Goal: Task Accomplishment & Management: Complete application form

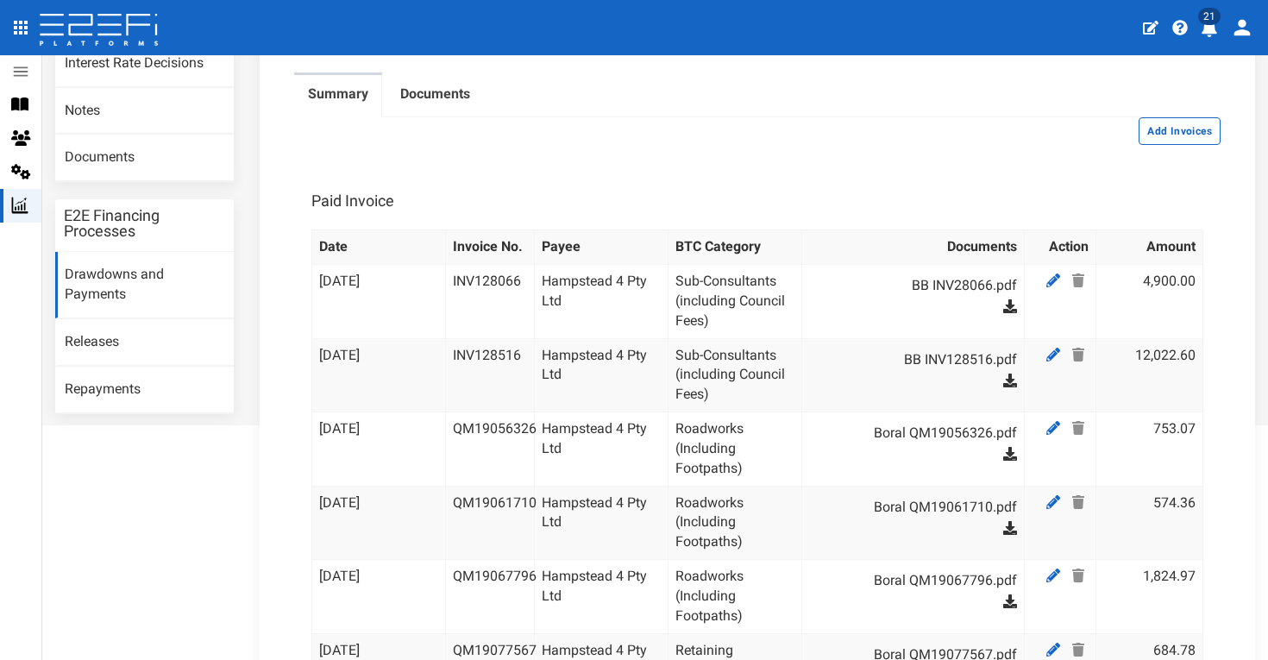
scroll to position [289, 0]
click at [1171, 137] on button "Add Invoices" at bounding box center [1180, 132] width 82 height 28
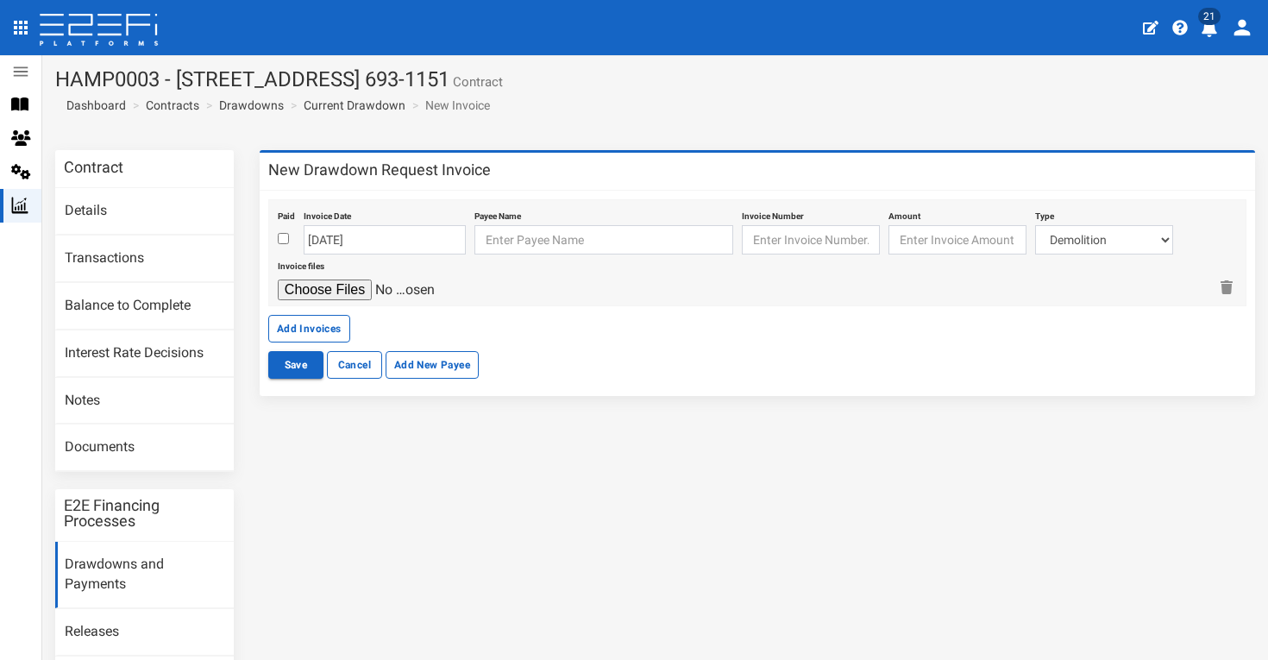
click at [281, 241] on input "checkbox" at bounding box center [283, 238] width 11 height 11
checkbox input "true"
click at [523, 236] on input "text" at bounding box center [604, 239] width 259 height 29
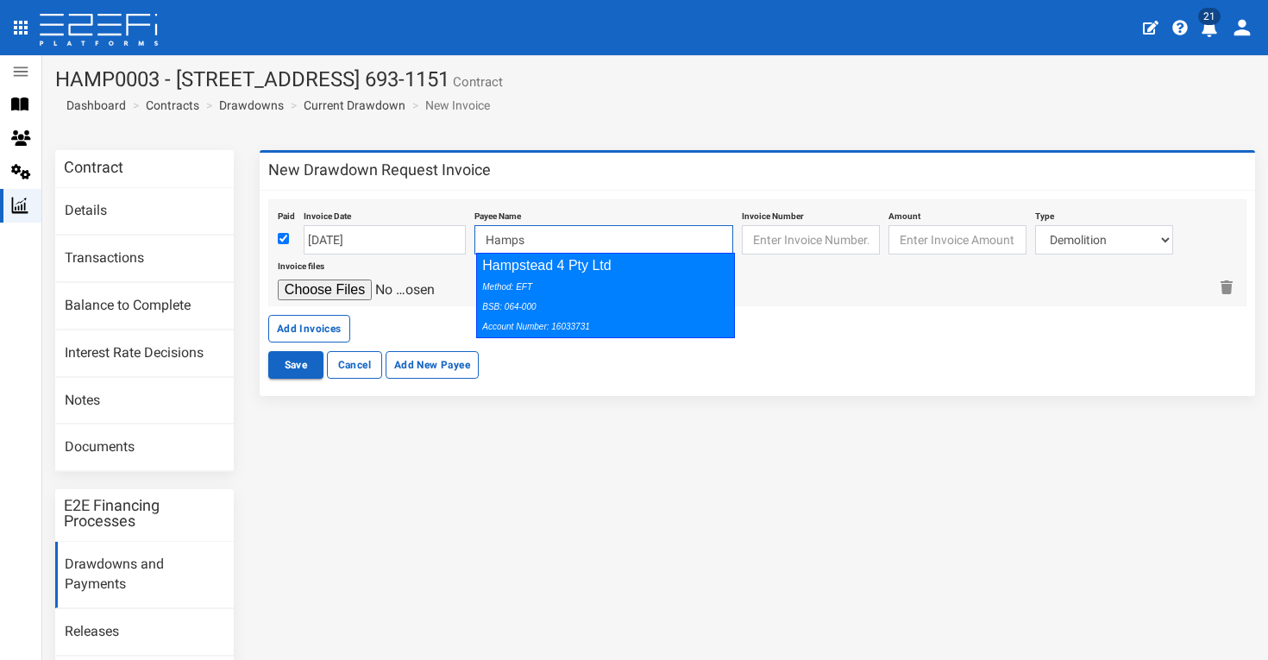
click at [583, 267] on div "Hampstead 4 Pty Ltd Method: EFT BSB: 064-000 Account Number: 16033731" at bounding box center [605, 295] width 259 height 85
type input "Hampstead 4 Pty Ltd 064-000 16033731"
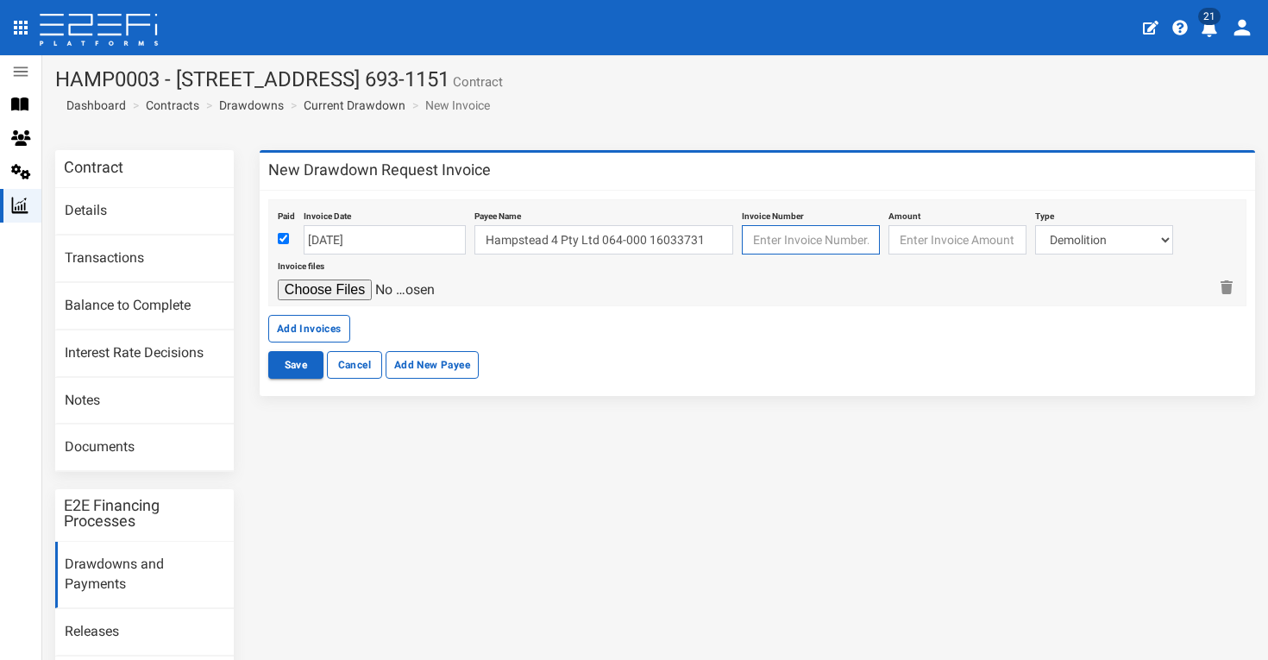
click at [802, 230] on input "text" at bounding box center [811, 239] width 138 height 29
type input "QM19098479"
click at [946, 244] on input "number" at bounding box center [958, 239] width 138 height 29
type input "4526.74"
click at [1036, 292] on div at bounding box center [743, 290] width 930 height 21
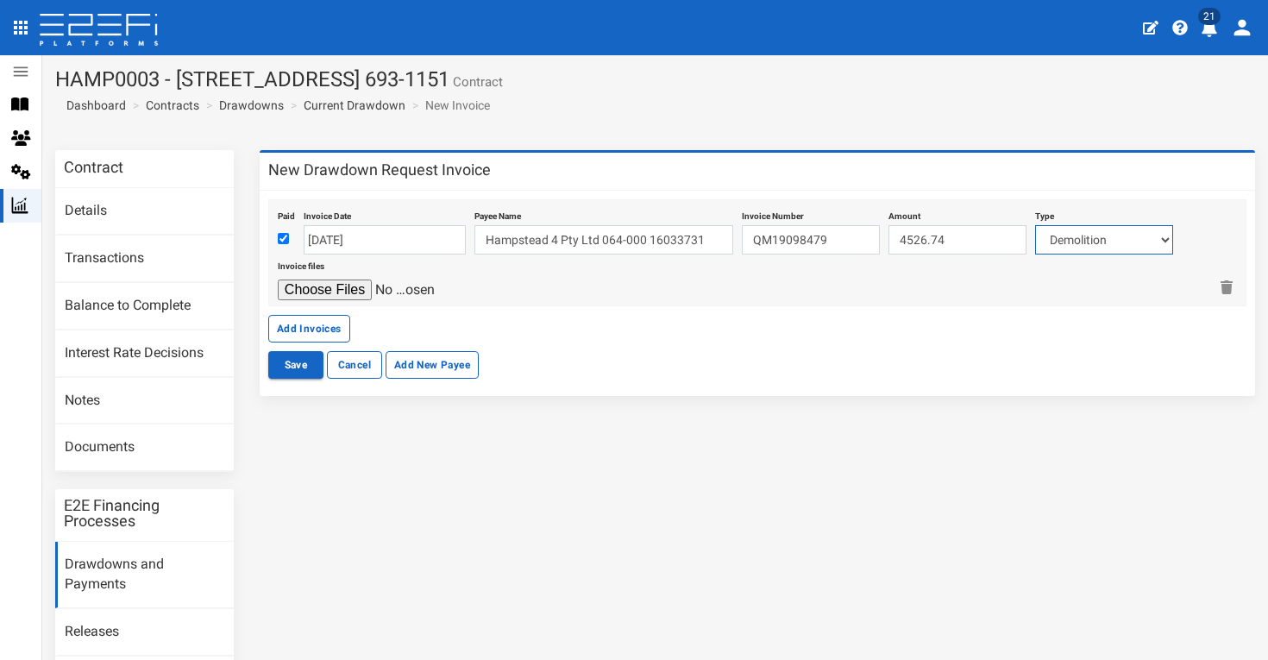
select select "Roadworks (Including Footpaths)~75~CIVIL WORKS"
click at [360, 293] on input "file" at bounding box center [360, 290] width 164 height 21
type input "C:\fakepath\Boral QM19098479_.pdf"
click at [322, 323] on button "Add Invoices" at bounding box center [309, 329] width 82 height 28
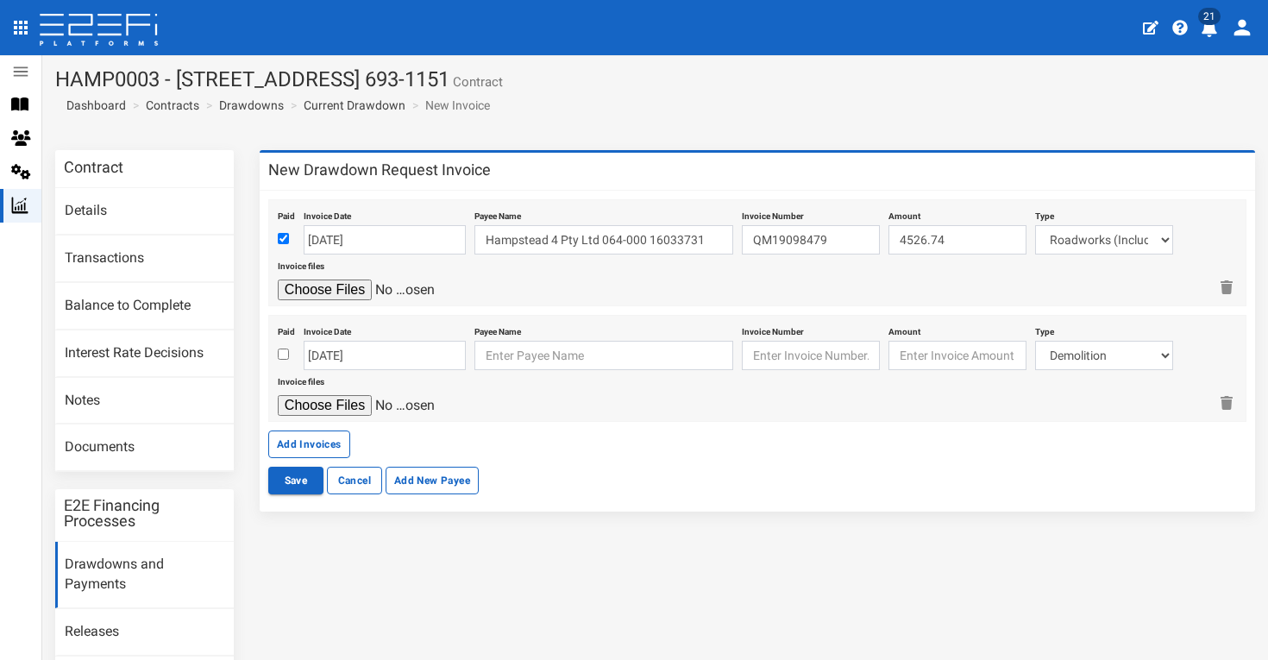
click at [411, 286] on input "file" at bounding box center [360, 290] width 164 height 21
click at [398, 236] on input "[DATE]" at bounding box center [385, 239] width 162 height 29
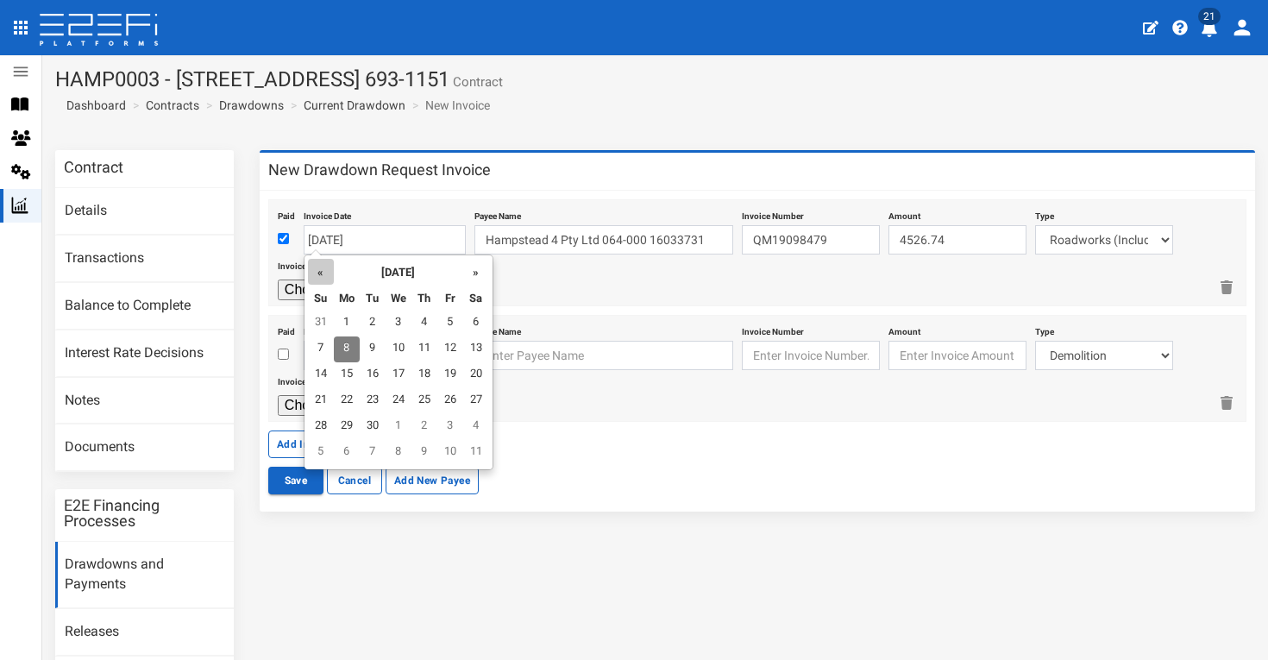
click at [314, 261] on th "«" at bounding box center [321, 272] width 26 height 26
click at [426, 426] on td "31" at bounding box center [425, 427] width 26 height 26
type input "[DATE]"
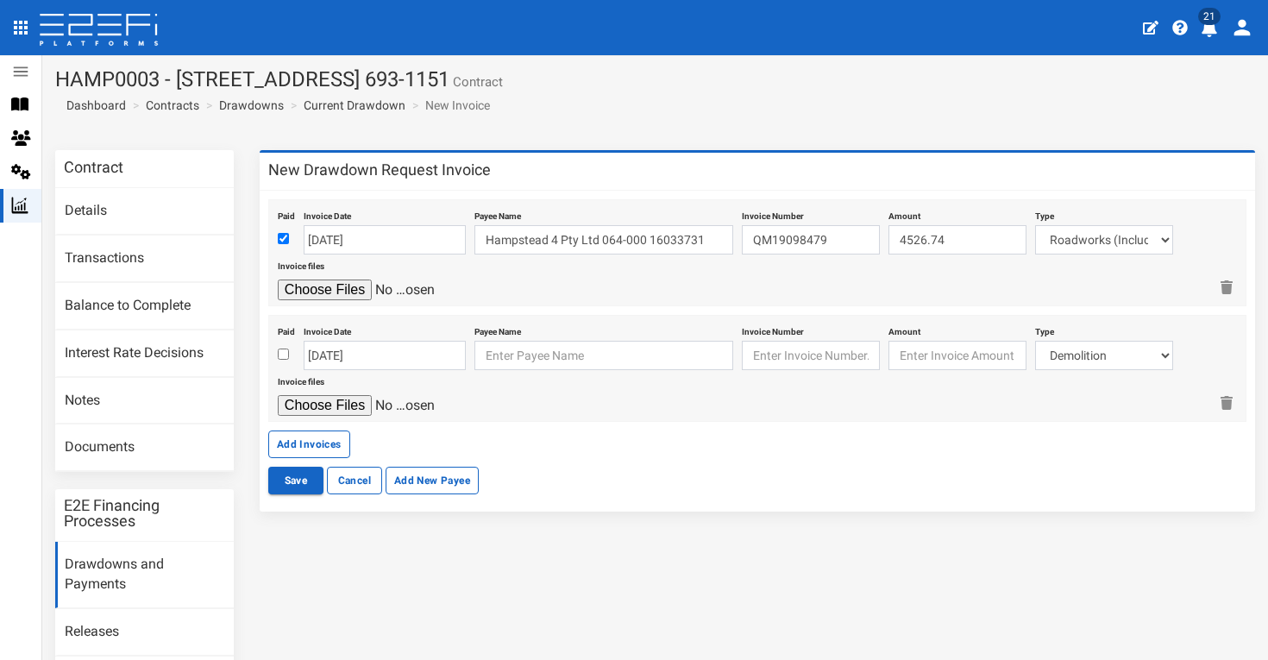
click at [281, 349] on input "checkbox" at bounding box center [283, 354] width 11 height 11
checkbox input "true"
click at [330, 349] on input "[DATE]" at bounding box center [385, 355] width 162 height 29
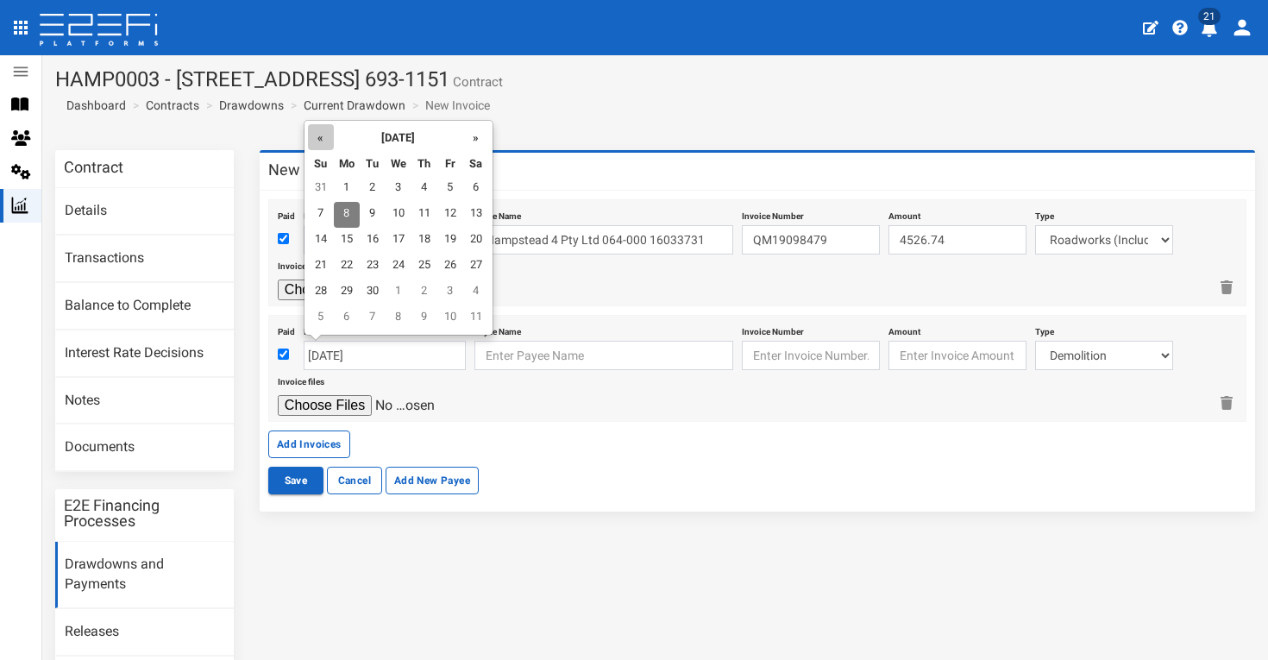
click at [319, 143] on th "«" at bounding box center [321, 137] width 26 height 26
click at [418, 242] on td "14" at bounding box center [425, 241] width 26 height 26
type input "[DATE]"
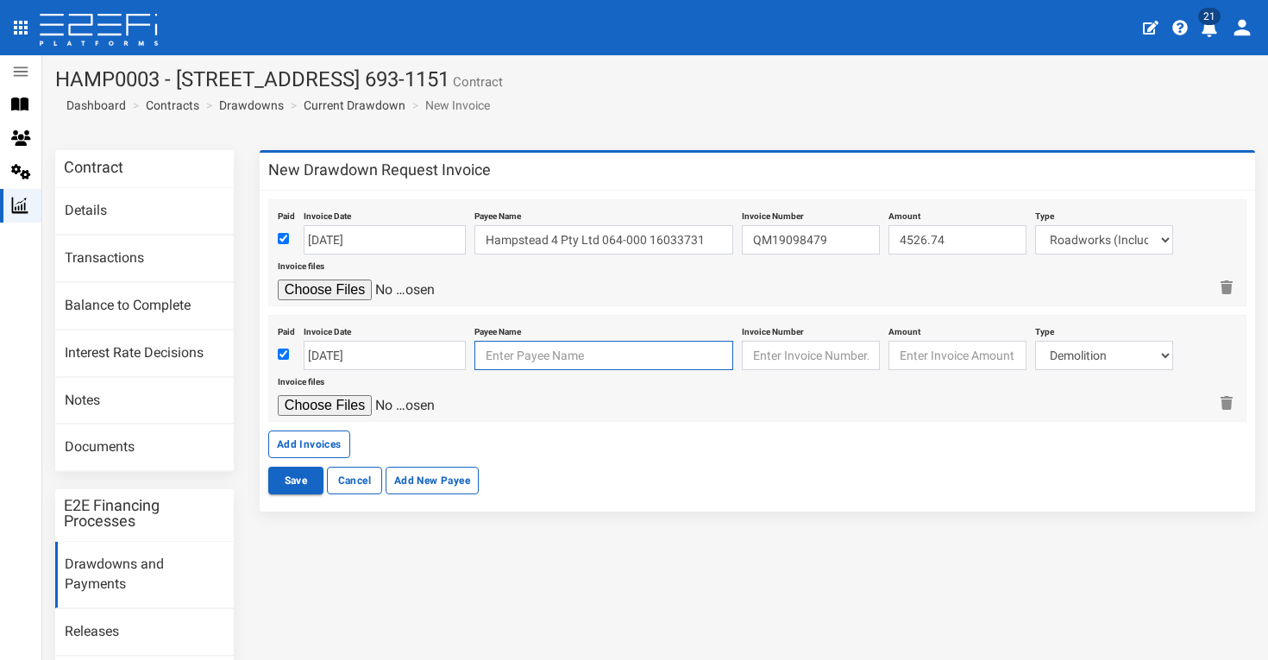
click at [566, 347] on input "text" at bounding box center [604, 355] width 259 height 29
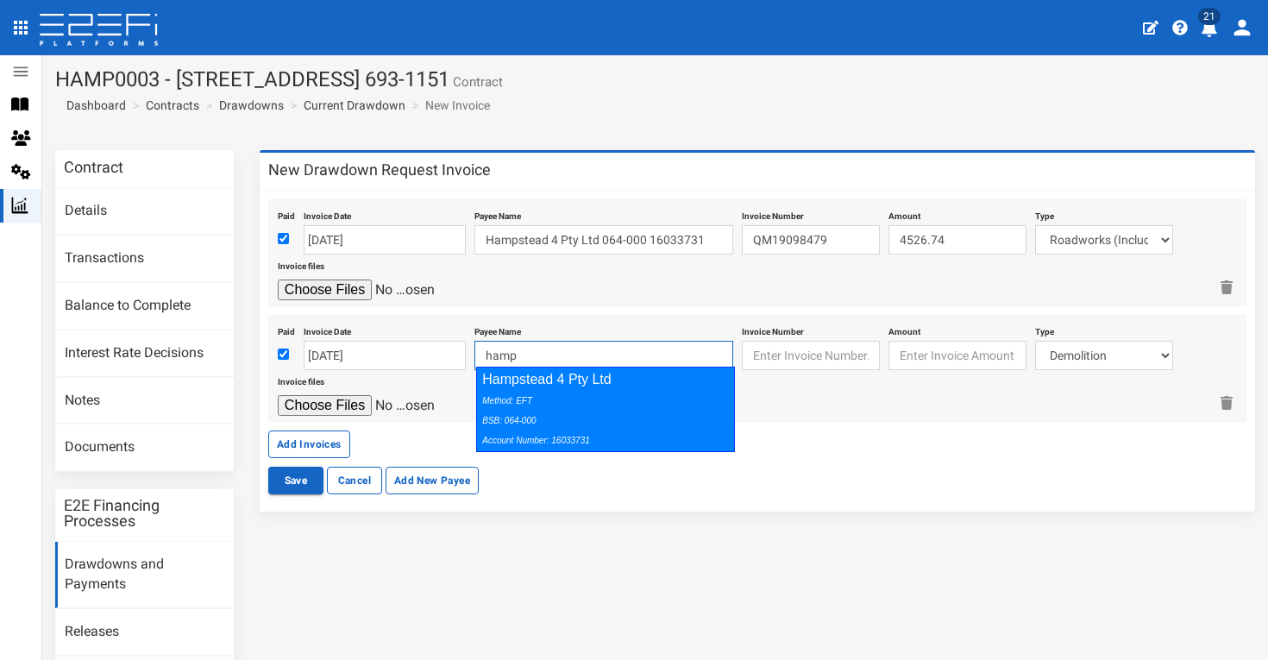
click at [635, 396] on div "Method: EFT BSB: 064-000 Account Number: 16033731" at bounding box center [601, 420] width 238 height 60
type input "Hampstead 4 Pty Ltd 064-000 16033731"
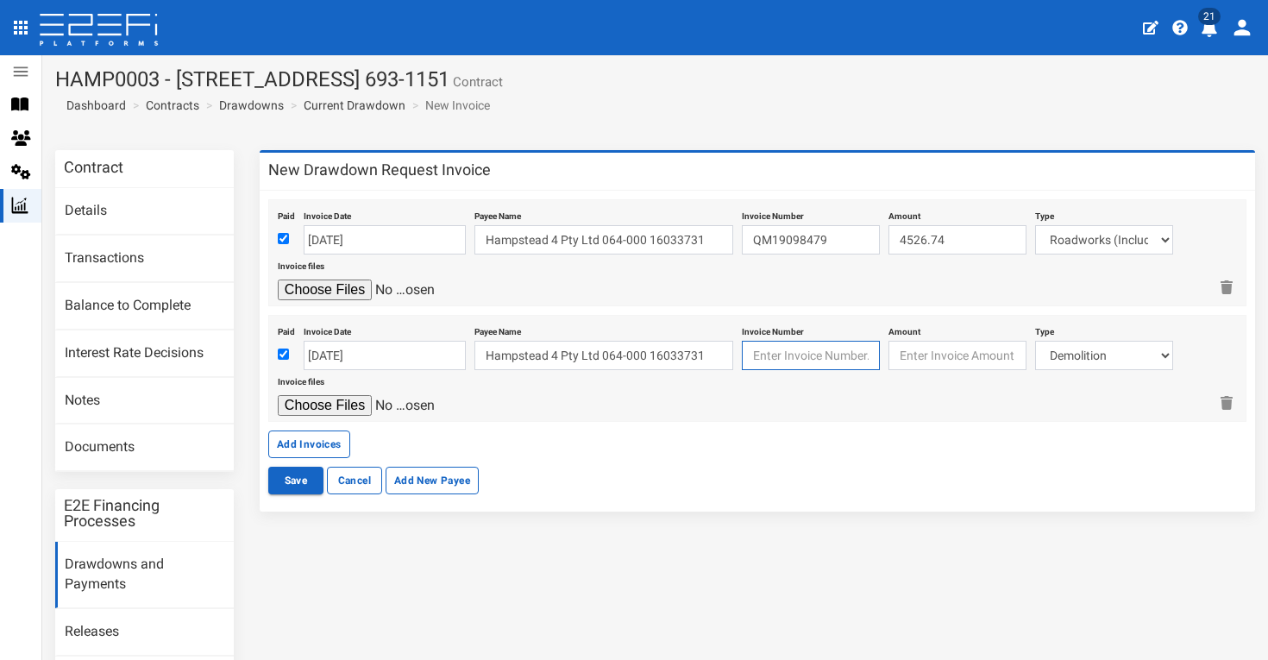
click at [808, 350] on input "text" at bounding box center [811, 355] width 138 height 29
type input "QM19124003"
click at [965, 354] on input "number" at bounding box center [958, 355] width 138 height 29
type input "5638.86"
select select "Roadworks (Including Footpaths)~75~CIVIL WORKS"
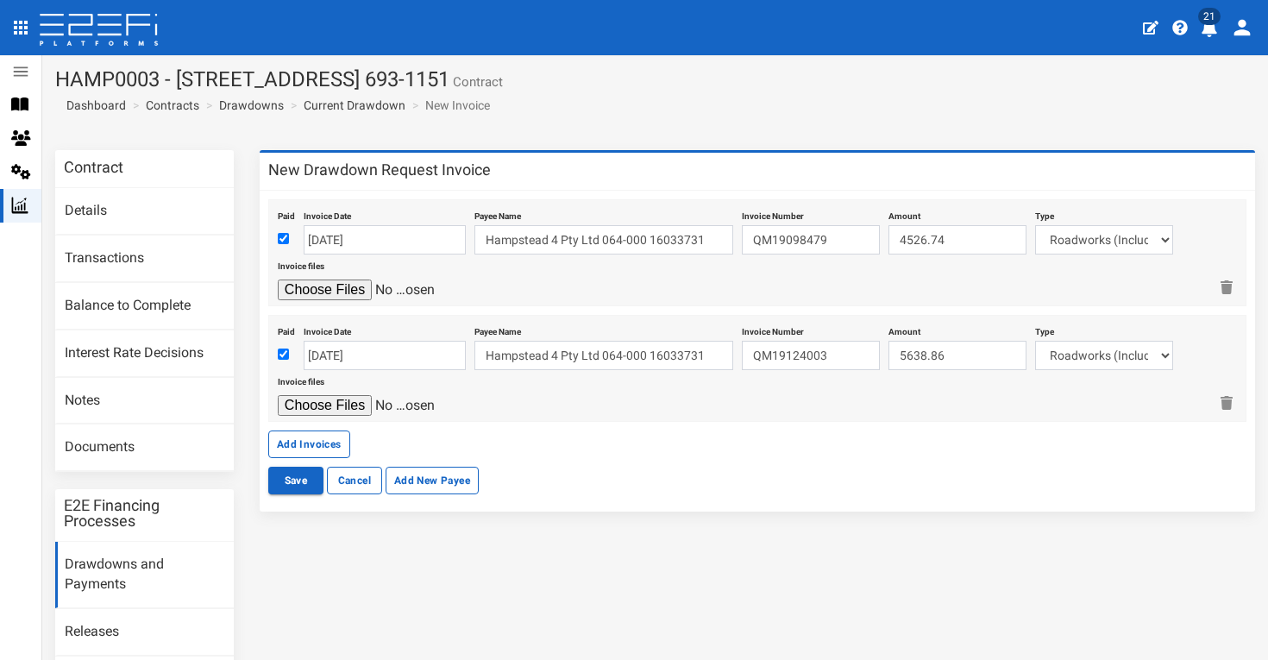
click at [998, 404] on div at bounding box center [743, 405] width 930 height 21
click at [329, 399] on input "file" at bounding box center [360, 405] width 164 height 21
type input "C:\fakepath\Boral QM19124003.pdf"
click at [337, 437] on button "Add Invoices" at bounding box center [309, 445] width 82 height 28
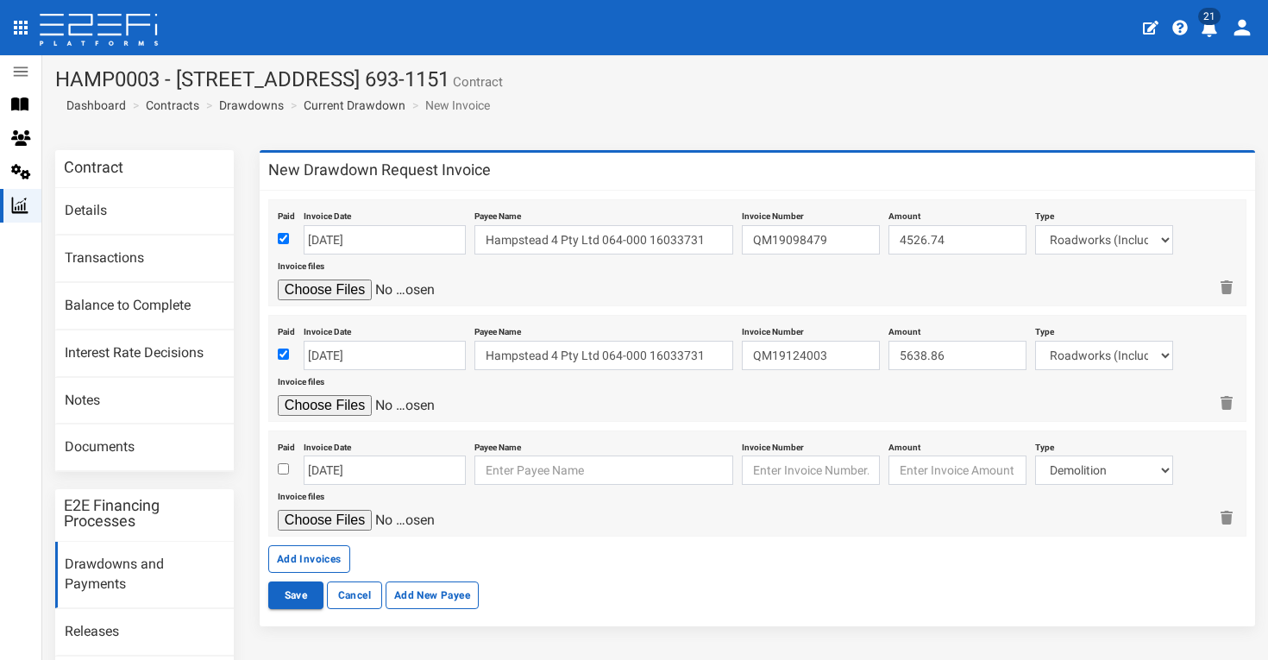
click at [289, 468] on div at bounding box center [286, 470] width 17 height 21
click at [286, 469] on input "checkbox" at bounding box center [283, 468] width 11 height 11
checkbox input "true"
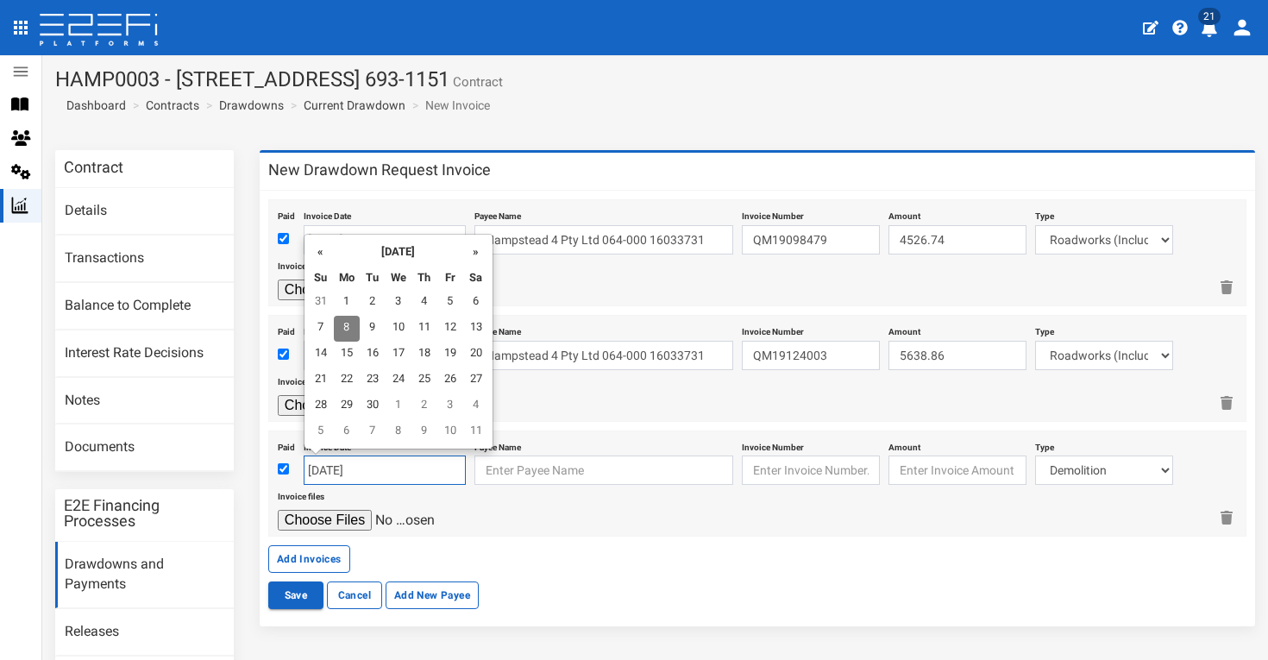
click at [359, 467] on input "[DATE]" at bounding box center [385, 470] width 162 height 29
click at [319, 252] on th "«" at bounding box center [321, 251] width 26 height 26
click at [445, 352] on td "15" at bounding box center [450, 355] width 26 height 26
type input "[DATE]"
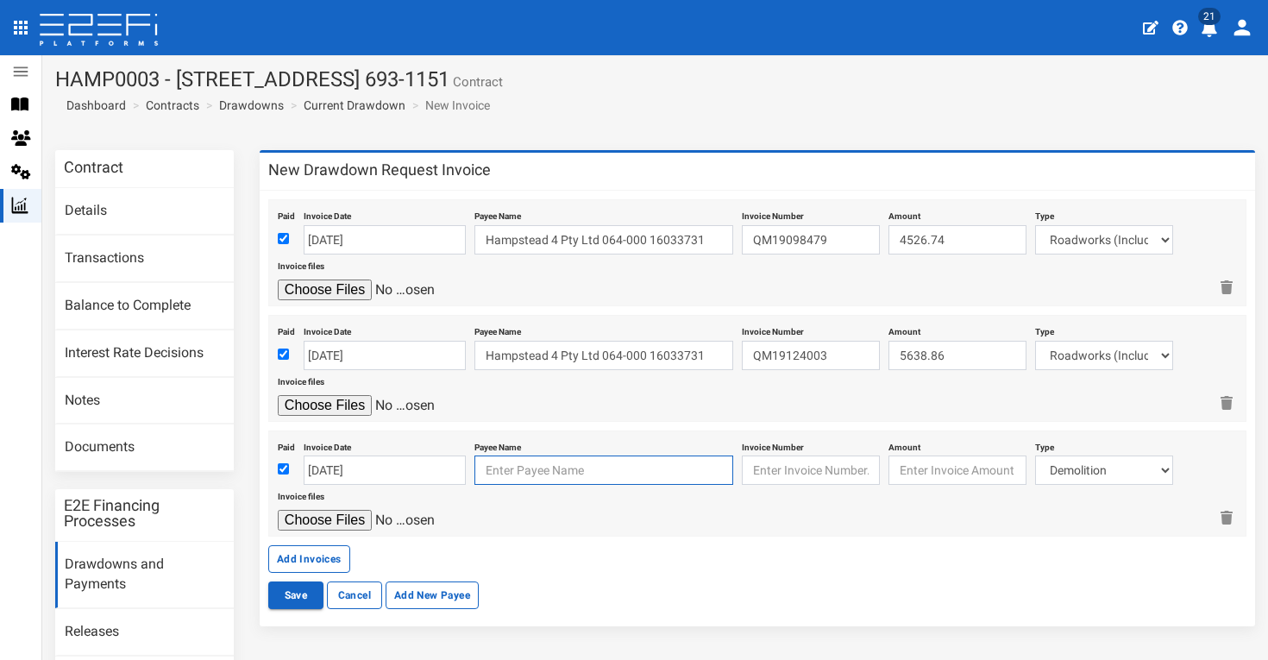
click at [549, 462] on input "text" at bounding box center [604, 470] width 259 height 29
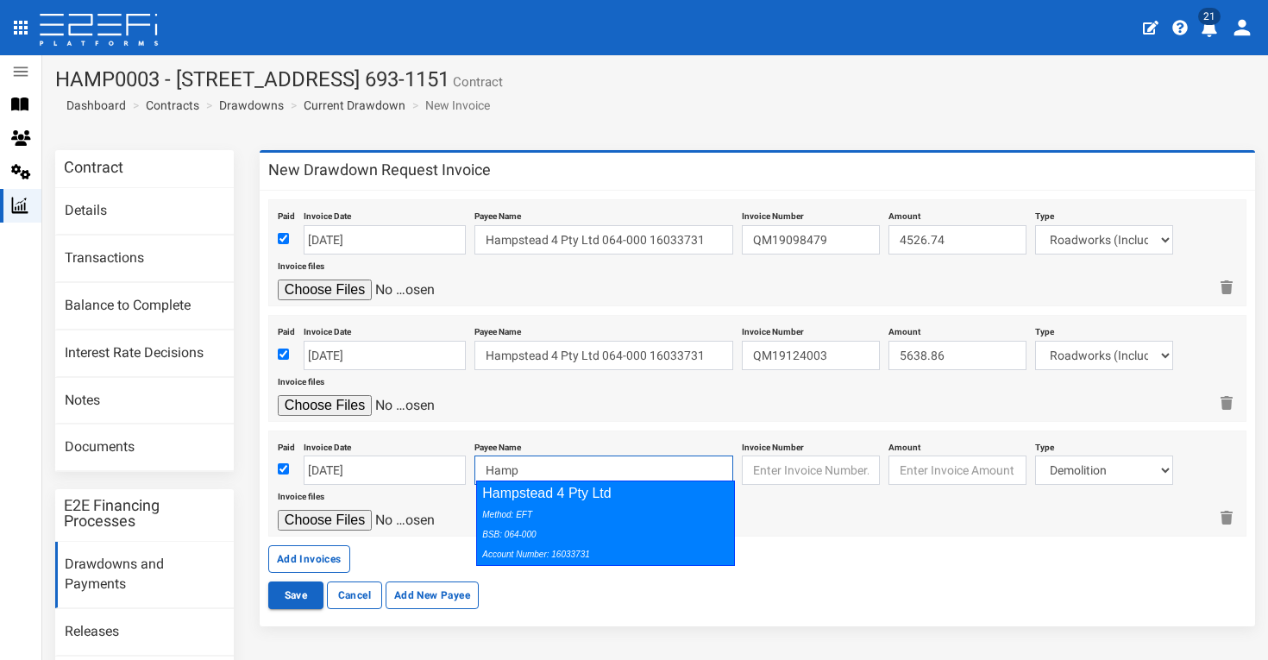
click at [655, 505] on div "Method: EFT BSB: 064-000 Account Number: 16033731" at bounding box center [601, 534] width 238 height 60
type input "Hampstead 4 Pty Ltd 064-000 16033731"
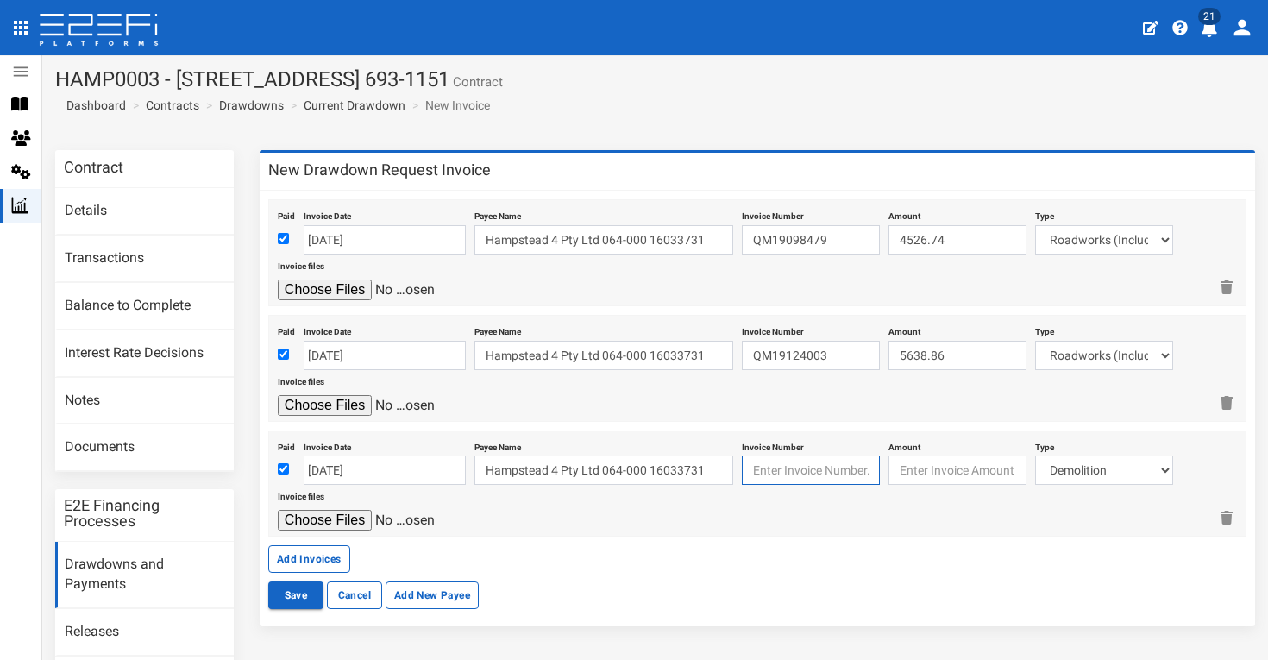
click at [777, 466] on input "text" at bounding box center [811, 470] width 138 height 29
click at [774, 472] on input "Qm19126266" at bounding box center [811, 470] width 138 height 29
type input "QM19126266"
click at [940, 469] on input "number" at bounding box center [958, 470] width 138 height 29
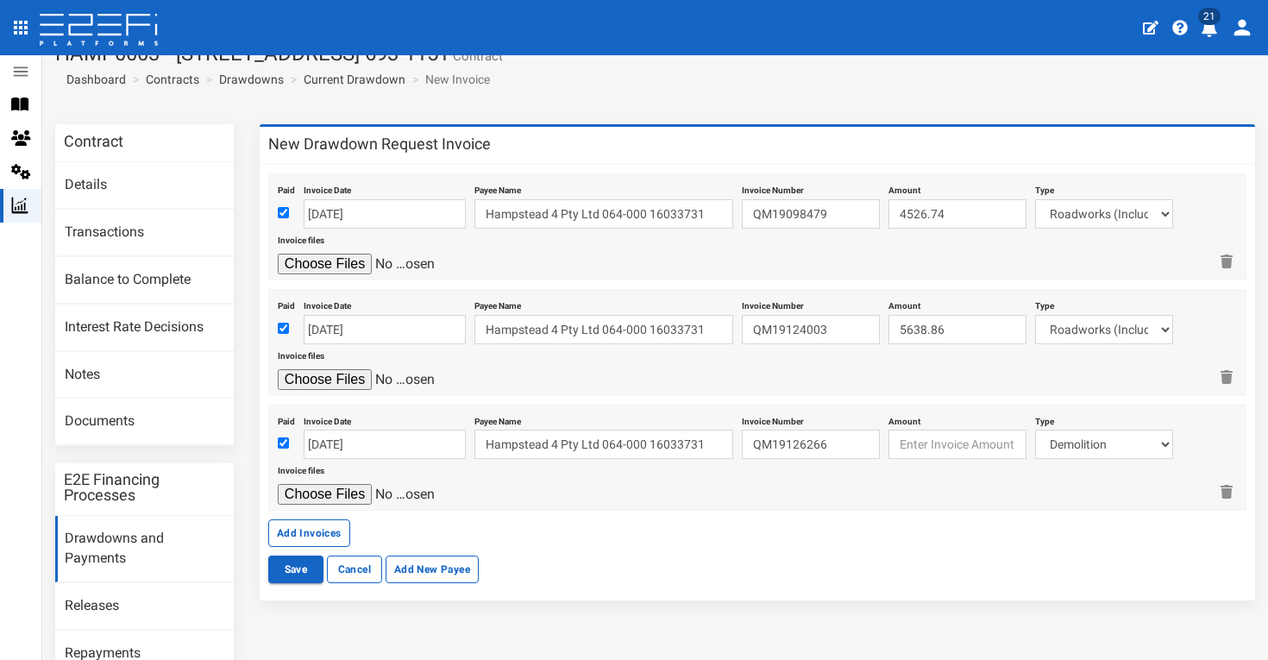
click at [340, 494] on input "file" at bounding box center [360, 494] width 164 height 21
type input "C:\fakepath\Boral QM19129699.pdf"
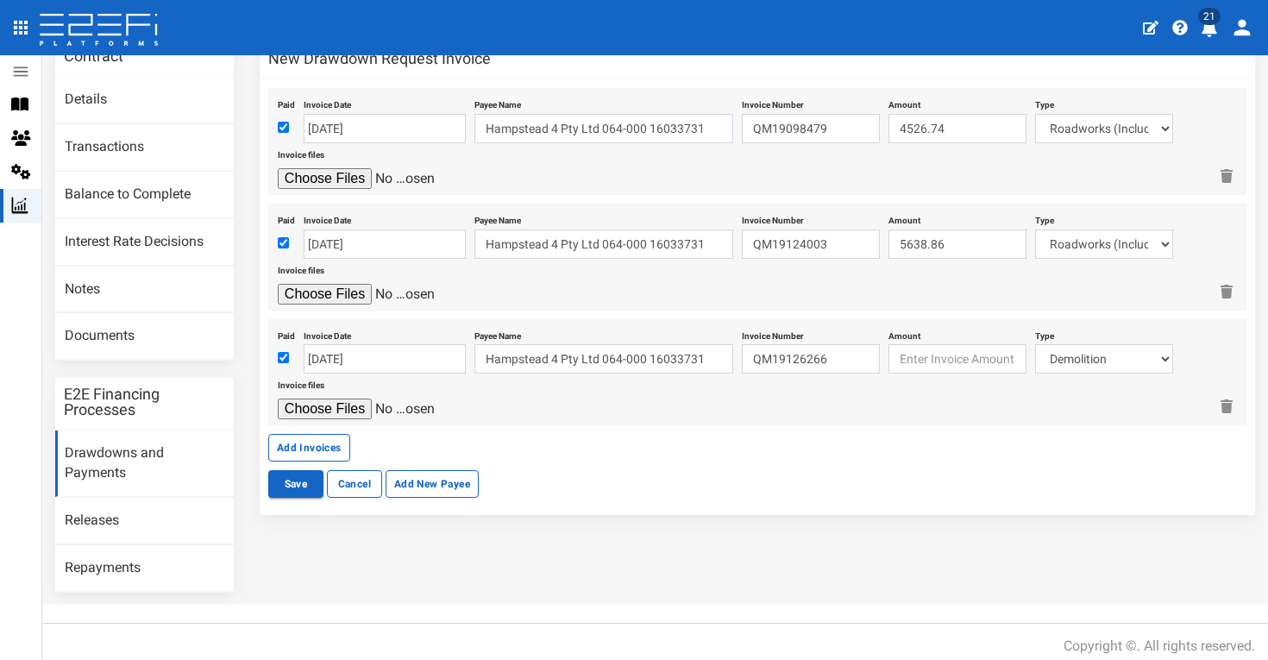
scroll to position [110, 0]
click at [919, 350] on input "number" at bounding box center [958, 359] width 138 height 29
type input "3364.09"
select select "Roadworks (Including Footpaths)~75~CIVIL WORKS"
click at [317, 437] on button "Add Invoices" at bounding box center [309, 449] width 82 height 28
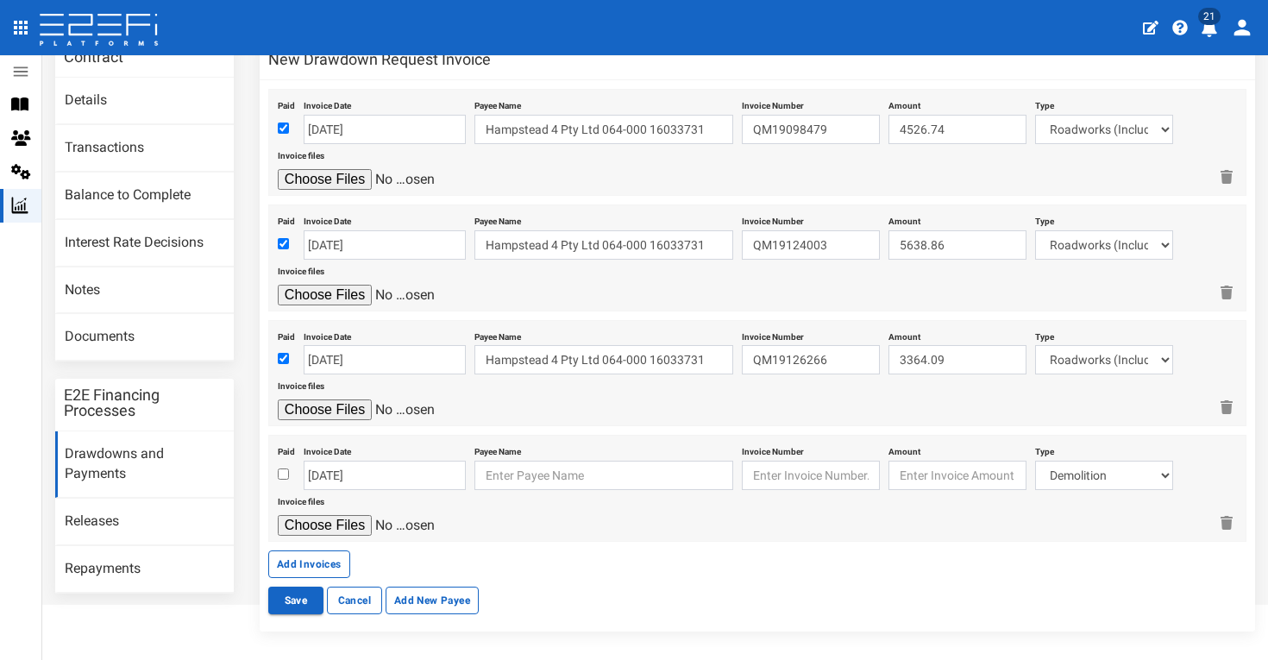
click at [284, 470] on input "checkbox" at bounding box center [283, 474] width 11 height 11
checkbox input "true"
click at [372, 469] on input "[DATE]" at bounding box center [385, 475] width 162 height 29
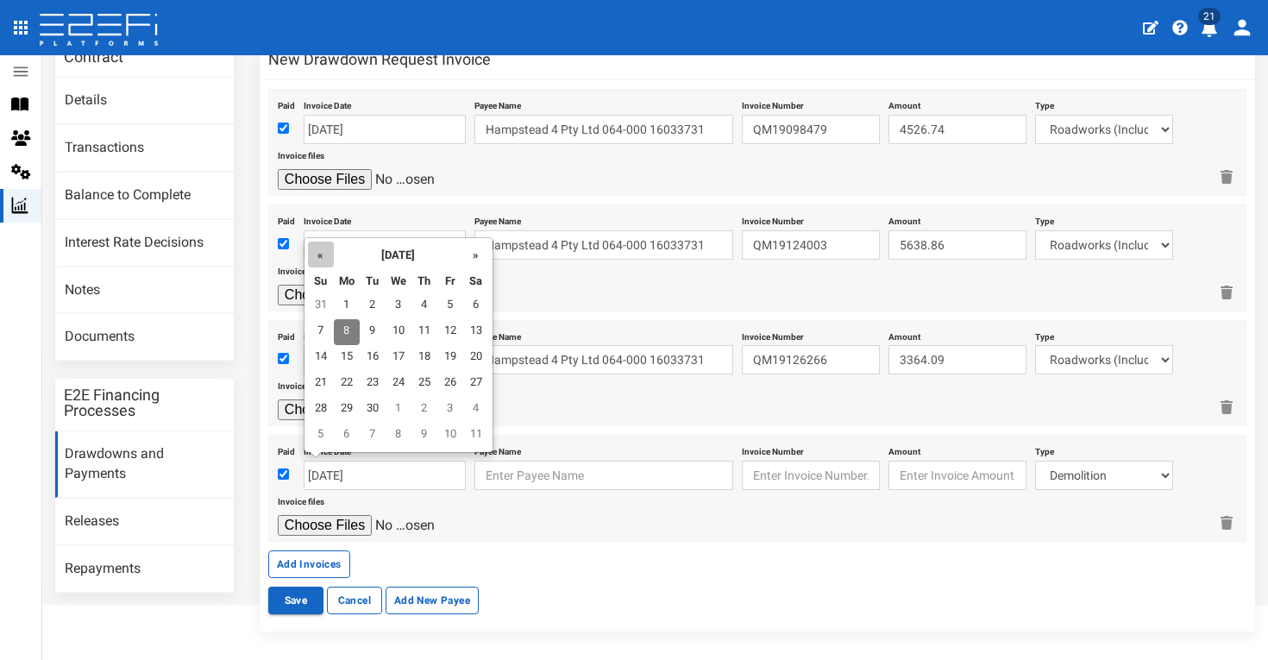
click at [325, 252] on th "«" at bounding box center [321, 255] width 26 height 26
click at [363, 382] on td "19" at bounding box center [373, 384] width 26 height 26
type input "[DATE]"
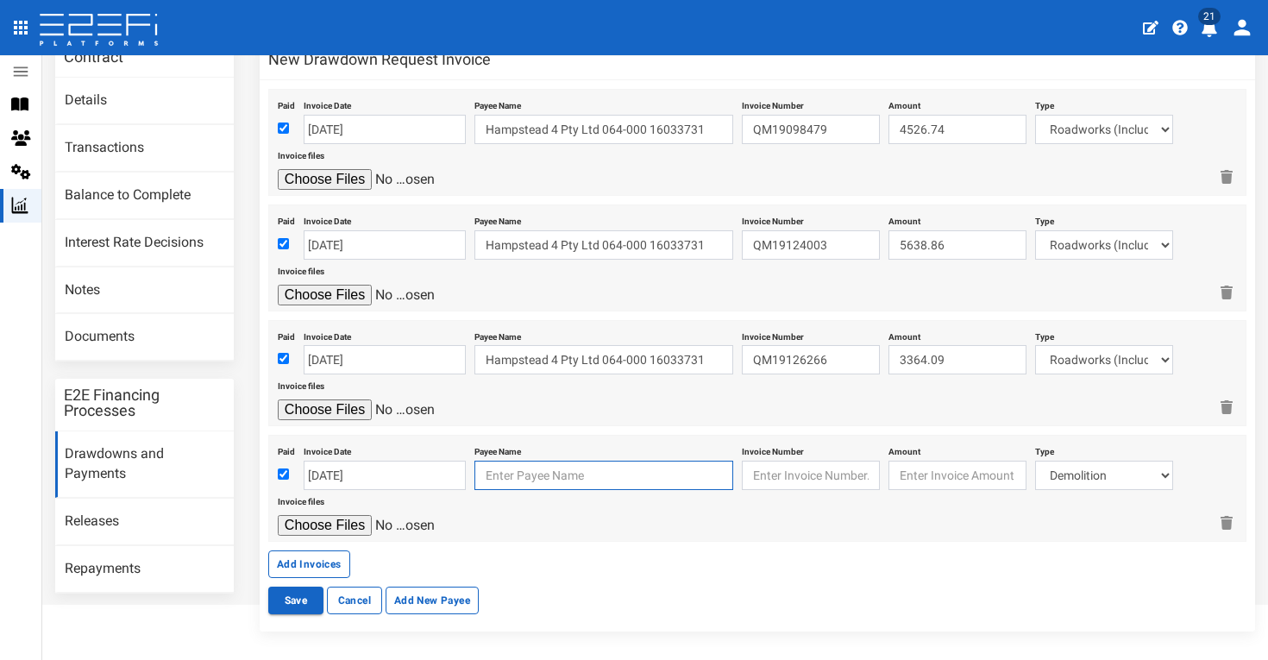
click at [565, 467] on input "text" at bounding box center [604, 475] width 259 height 29
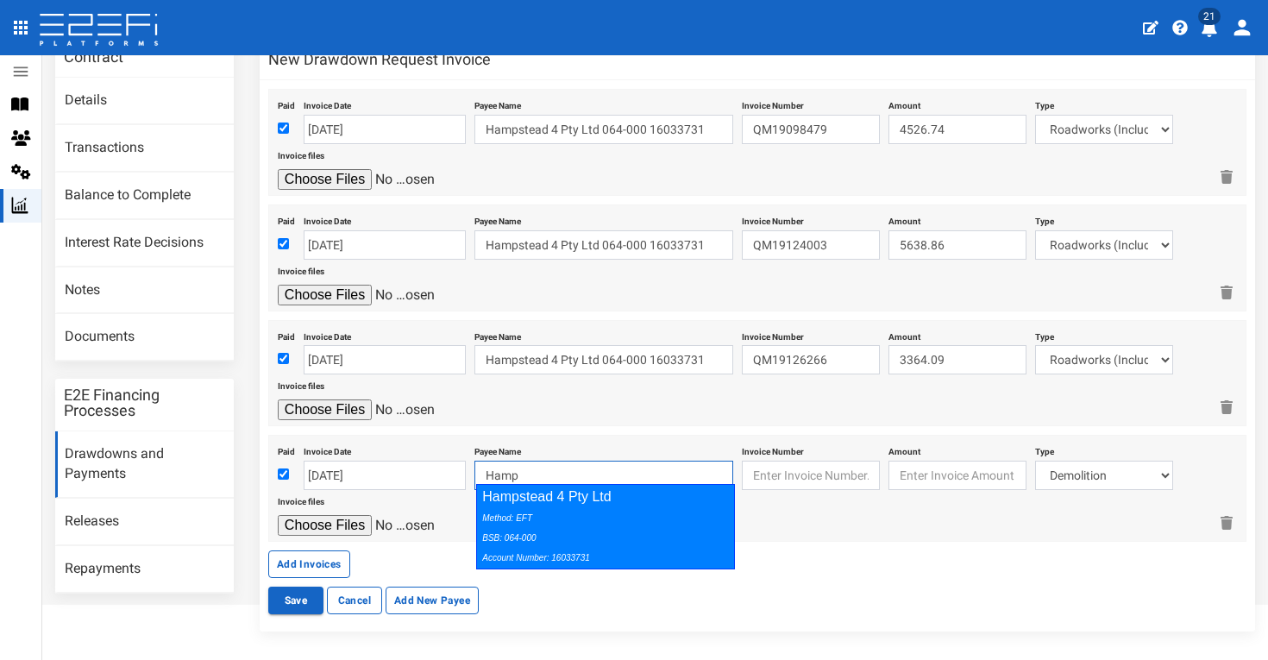
click at [611, 500] on div "Hampstead 4 Pty Ltd Method: EFT BSB: 064-000 Account Number: 16033731" at bounding box center [605, 526] width 259 height 85
type input "Hampstead 4 Pty Ltd 064-000 16033731"
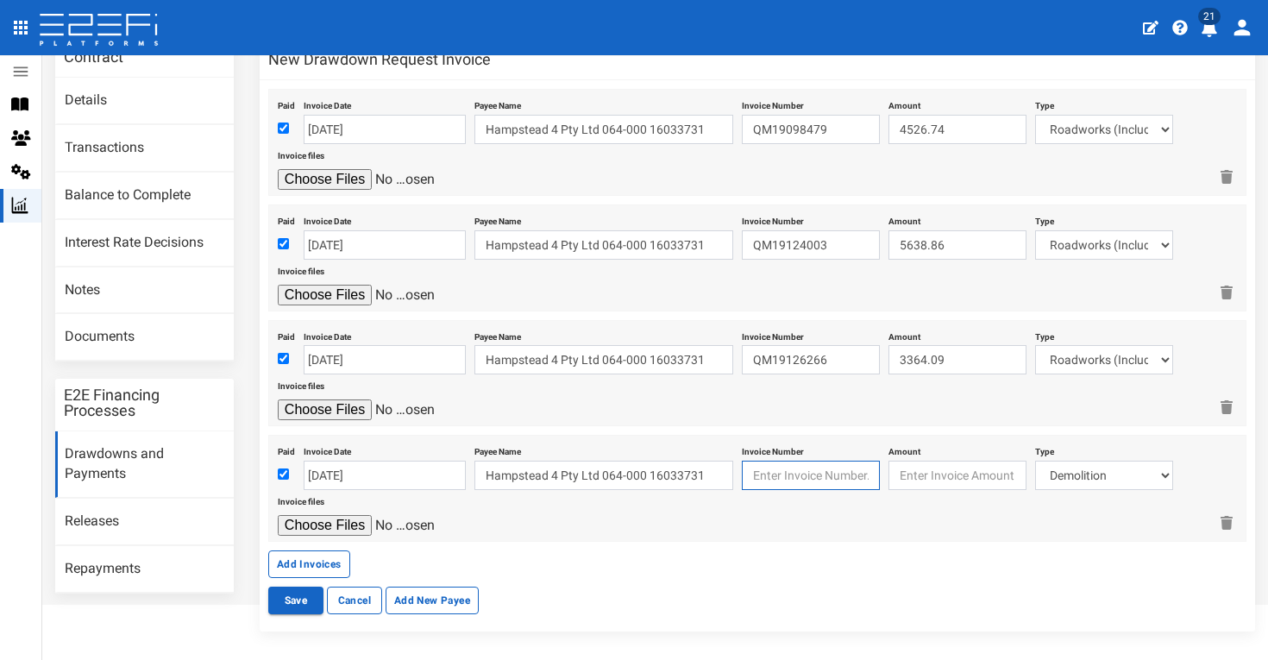
click at [834, 461] on input "text" at bounding box center [811, 475] width 138 height 29
type input "QM19132606"
click at [923, 472] on input "number" at bounding box center [958, 475] width 138 height 29
type input "698.68"
select select "Roadworks (Including Footpaths)~75~CIVIL WORKS"
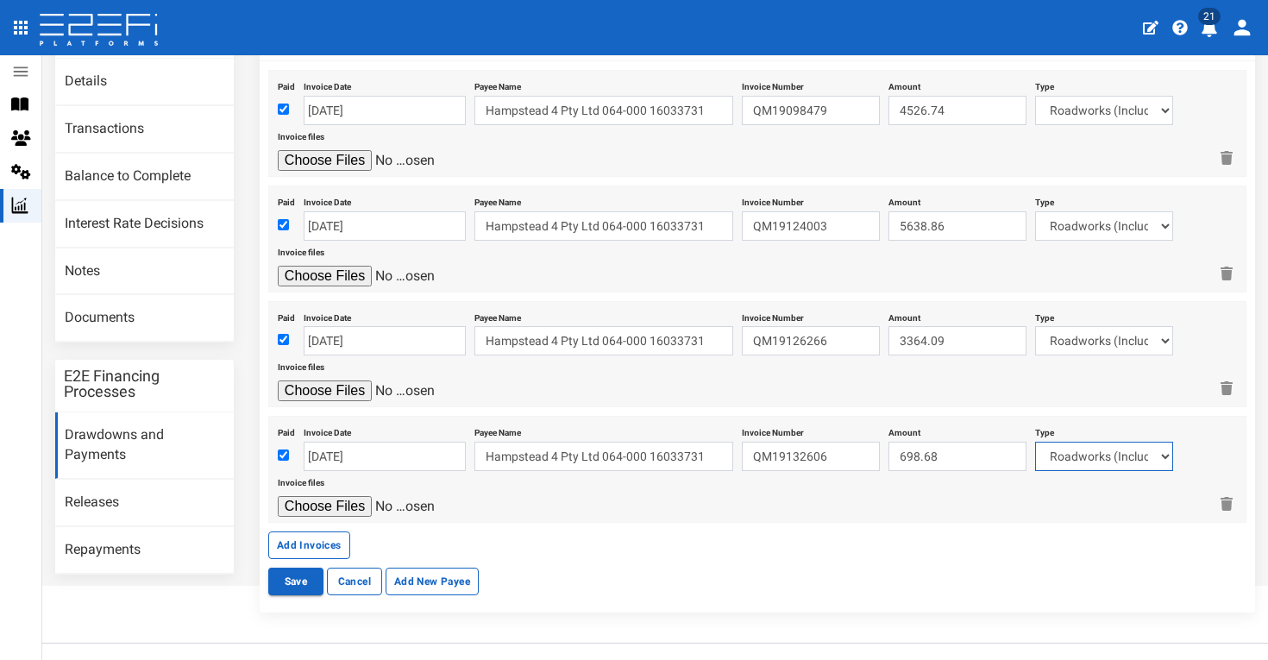
scroll to position [132, 0]
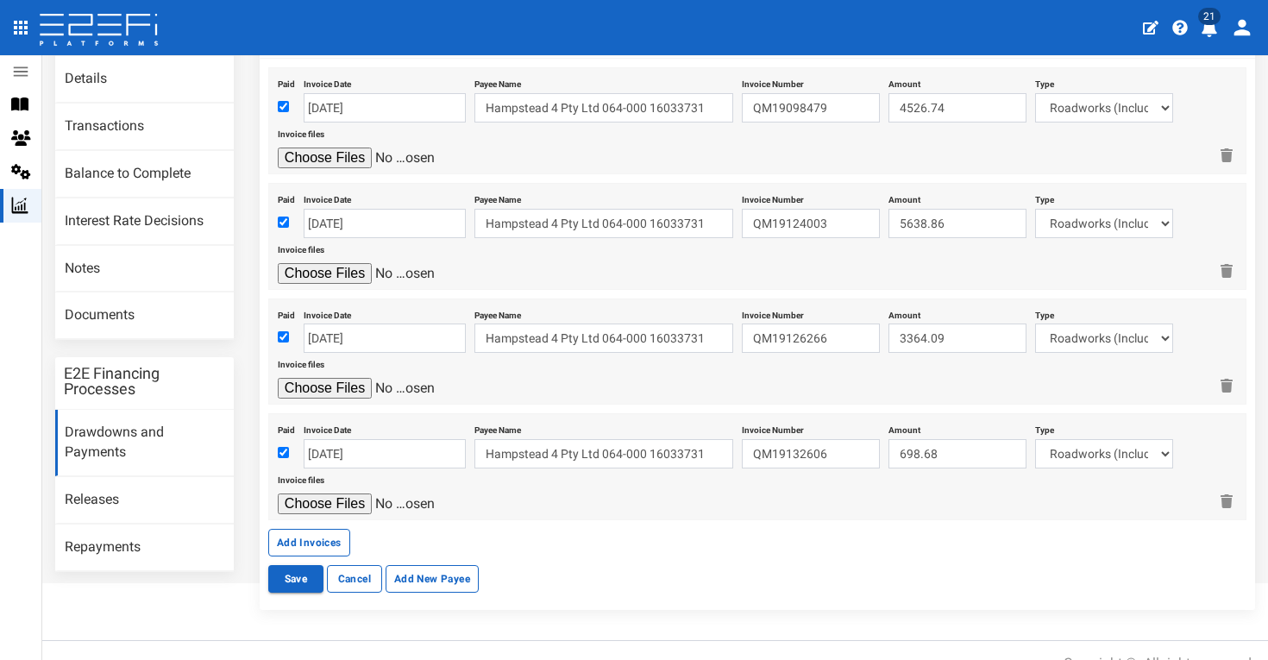
click at [348, 498] on input "file" at bounding box center [360, 504] width 164 height 21
type input "C:\fakepath\Boral QM19132606.pdf"
click at [335, 535] on button "Add Invoices" at bounding box center [309, 543] width 82 height 28
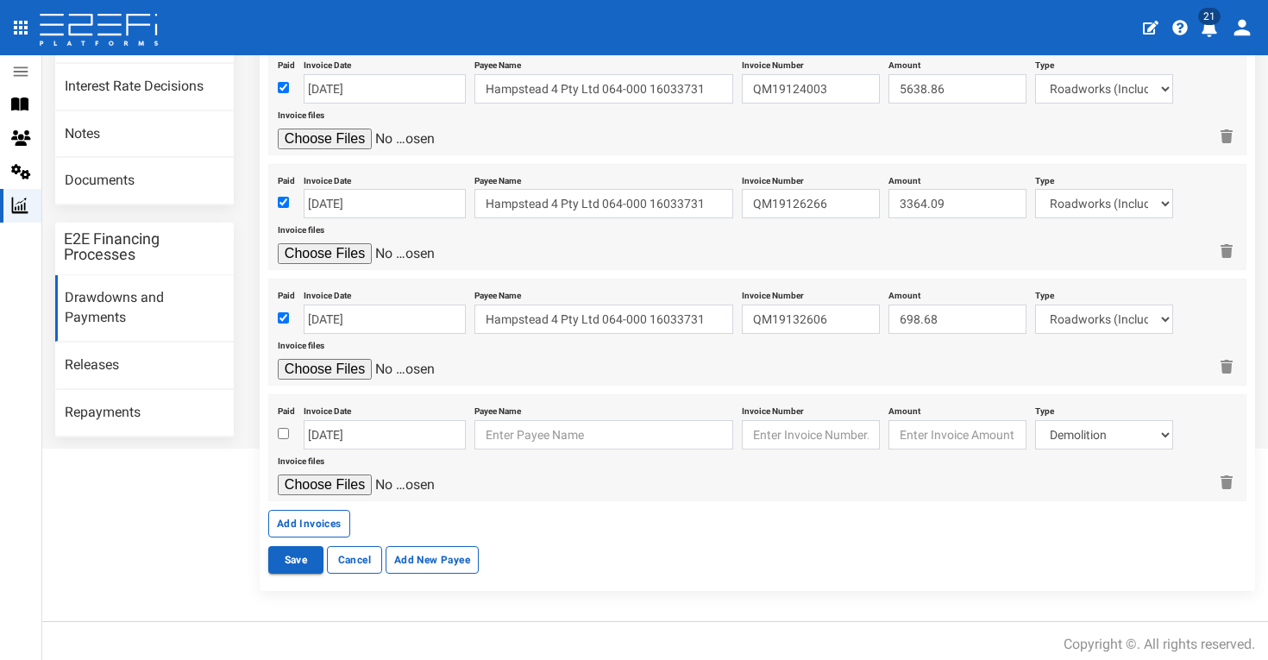
scroll to position [266, 0]
click at [381, 431] on input "[DATE]" at bounding box center [385, 435] width 162 height 29
click at [282, 429] on input "checkbox" at bounding box center [283, 434] width 11 height 11
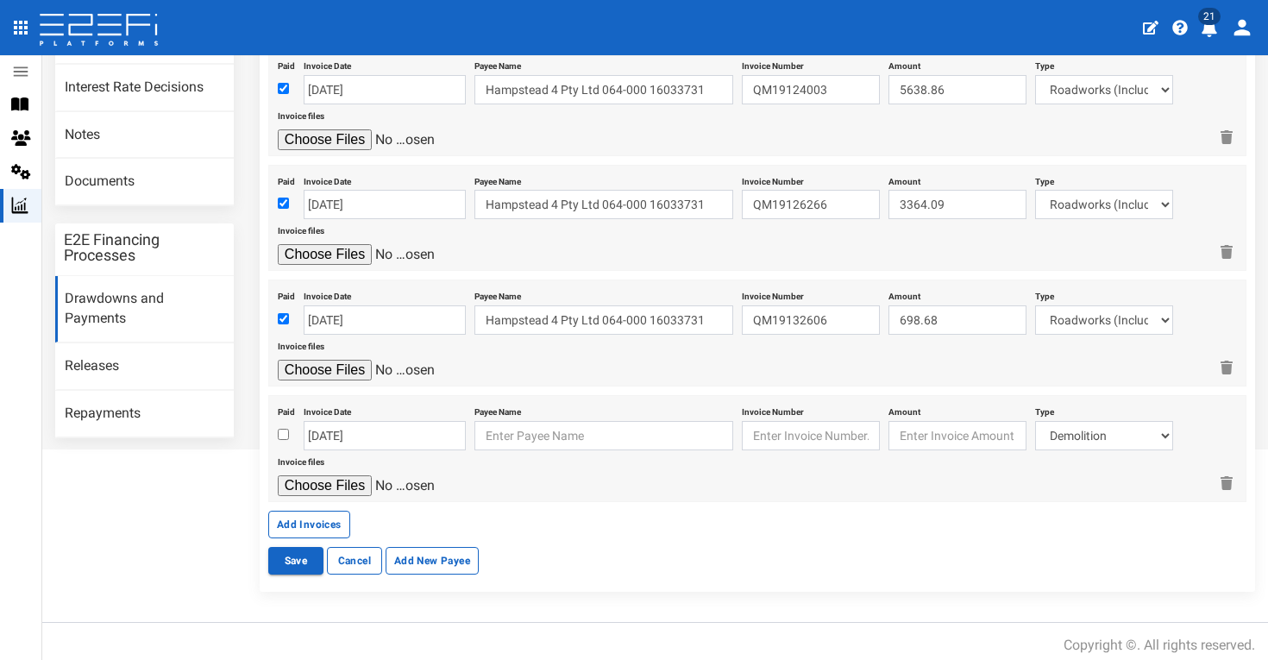
checkbox input "true"
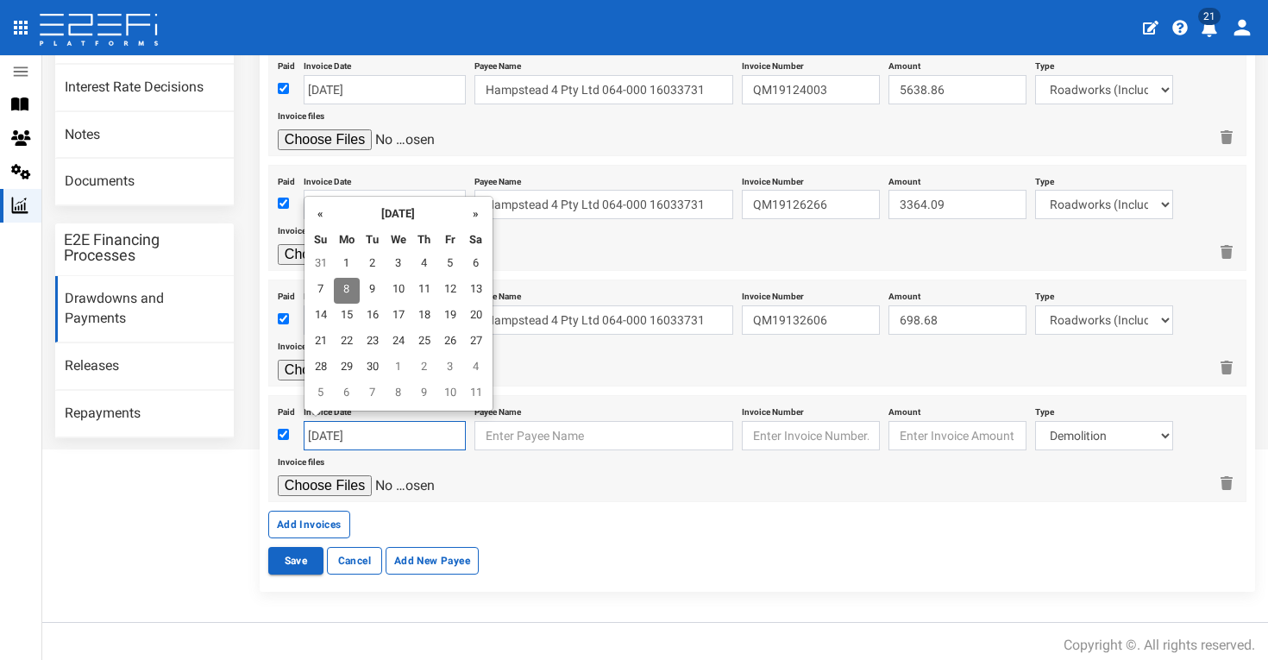
click at [324, 427] on input "[DATE]" at bounding box center [385, 435] width 162 height 29
click at [318, 211] on th "«" at bounding box center [321, 213] width 26 height 26
click at [405, 339] on td "20" at bounding box center [399, 343] width 26 height 26
type input "[DATE]"
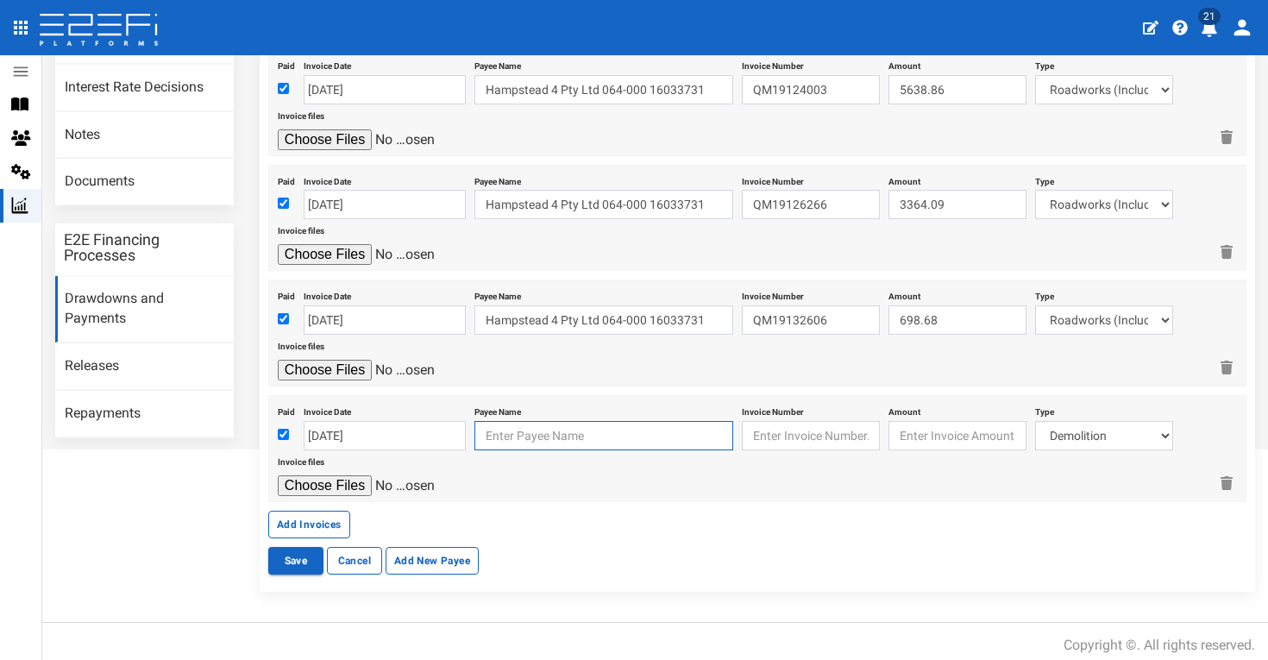
click at [532, 431] on input "text" at bounding box center [604, 435] width 259 height 29
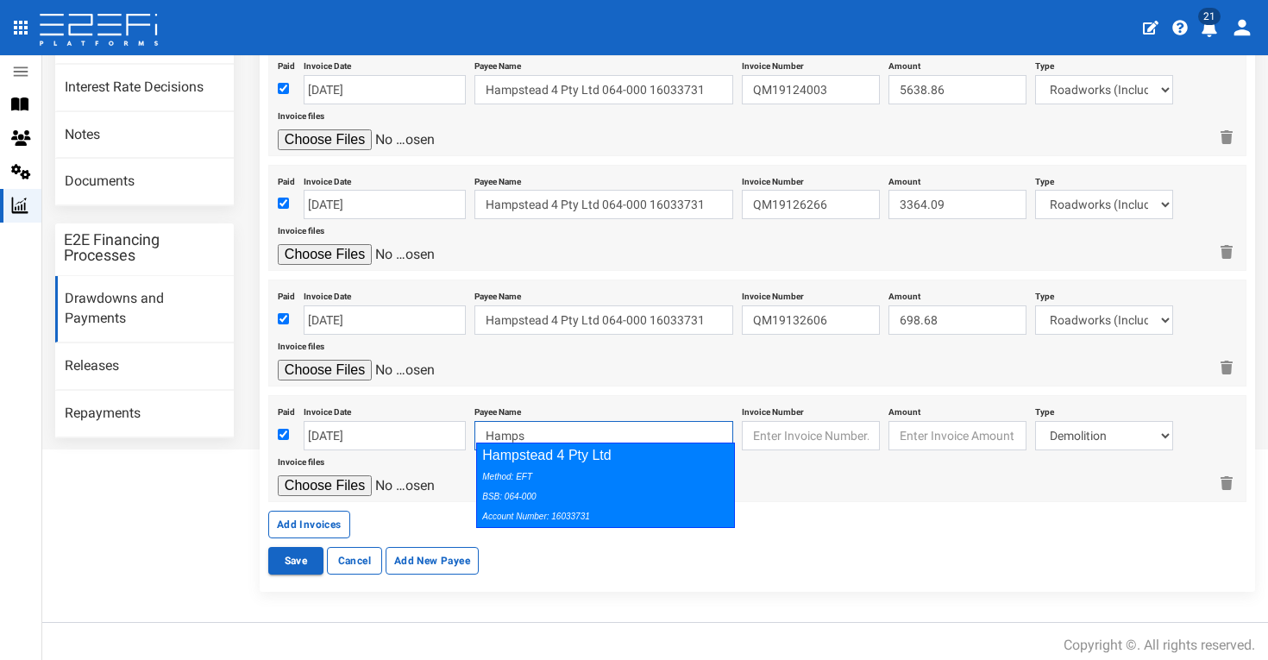
click at [599, 454] on div "Hampstead 4 Pty Ltd Method: EFT BSB: 064-000 Account Number: 16033731" at bounding box center [605, 485] width 259 height 85
type input "Hampstead 4 Pty Ltd 064-000 16033731"
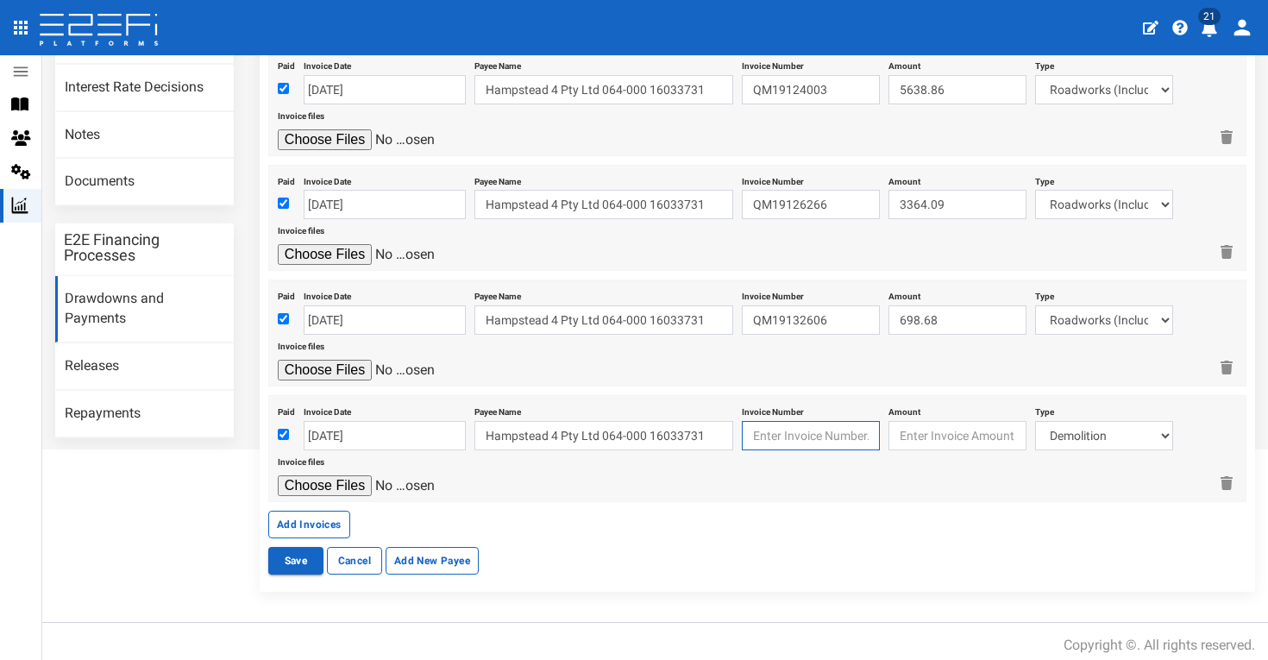
click at [806, 432] on input "text" at bounding box center [811, 435] width 138 height 29
type input "QM19135918"
click at [922, 437] on input "number" at bounding box center [958, 435] width 138 height 29
type input "844.00"
select select "Roadworks (Including Footpaths)~75~CIVIL WORKS"
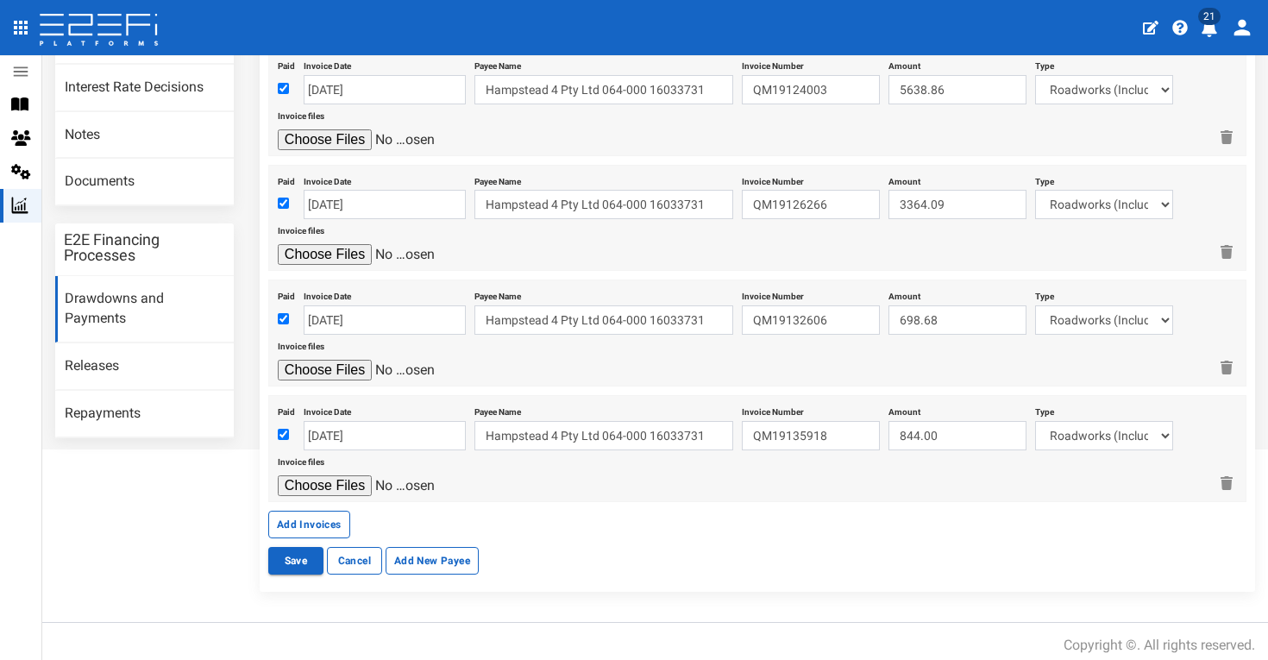
click at [357, 477] on input "file" at bounding box center [360, 485] width 164 height 21
type input "C:\fakepath\Boral QM19135918.pdf"
click at [323, 519] on button "Add Invoices" at bounding box center [309, 525] width 82 height 28
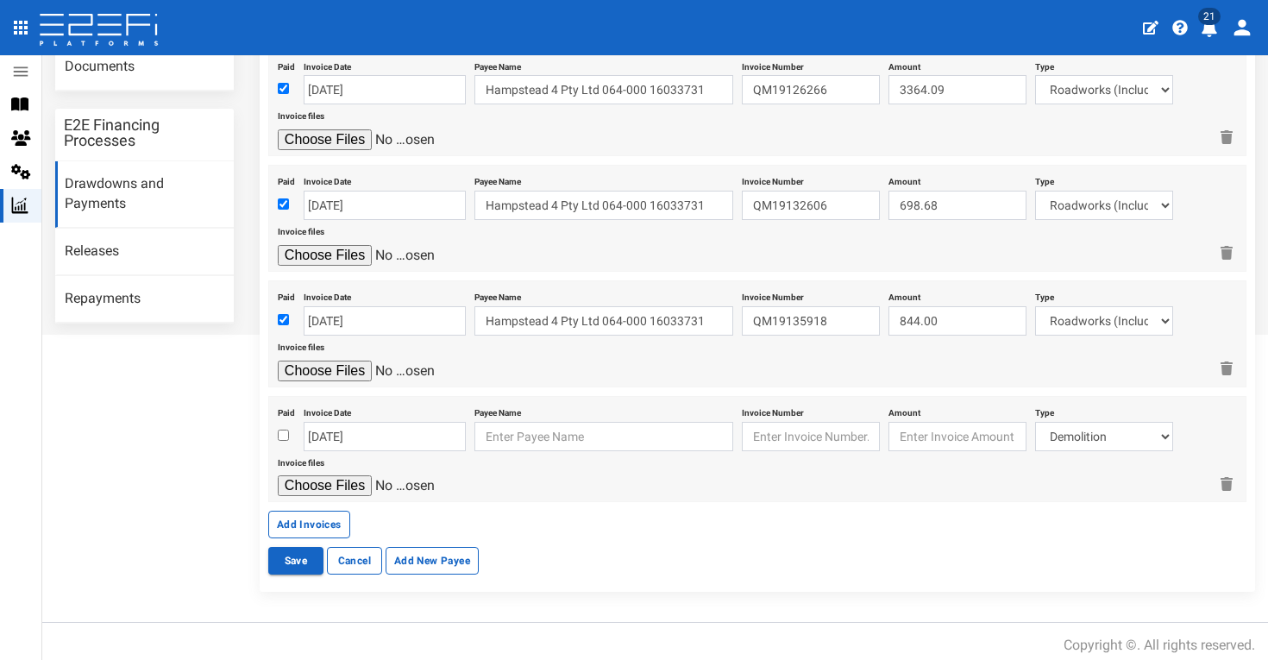
scroll to position [380, 0]
click at [284, 431] on input "checkbox" at bounding box center [283, 436] width 11 height 11
checkbox input "true"
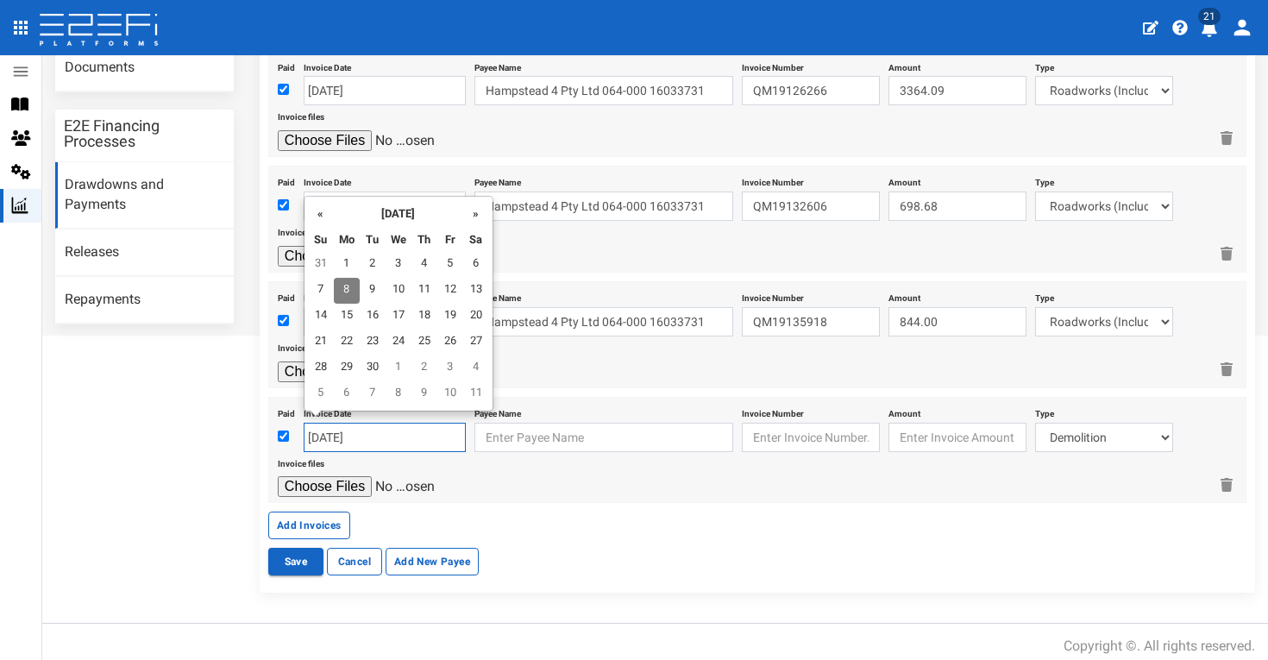
click at [357, 425] on input "[DATE]" at bounding box center [385, 437] width 162 height 29
click at [322, 212] on th "«" at bounding box center [321, 213] width 26 height 26
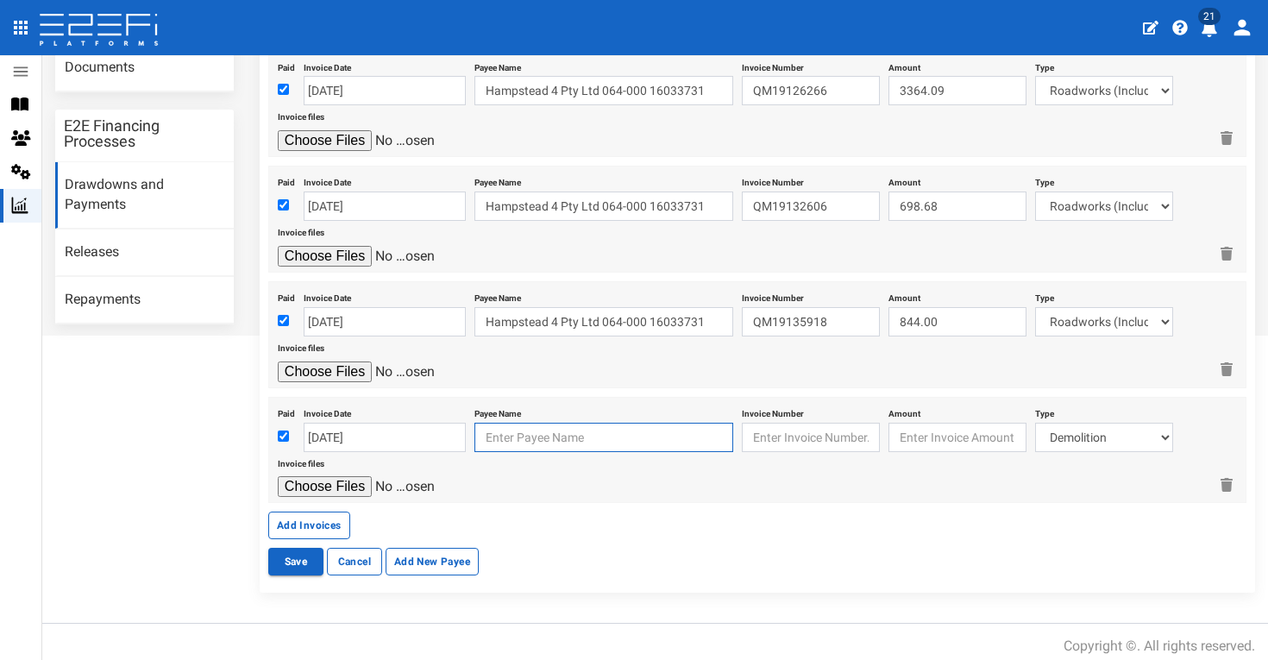
click at [600, 430] on input "text" at bounding box center [604, 437] width 259 height 29
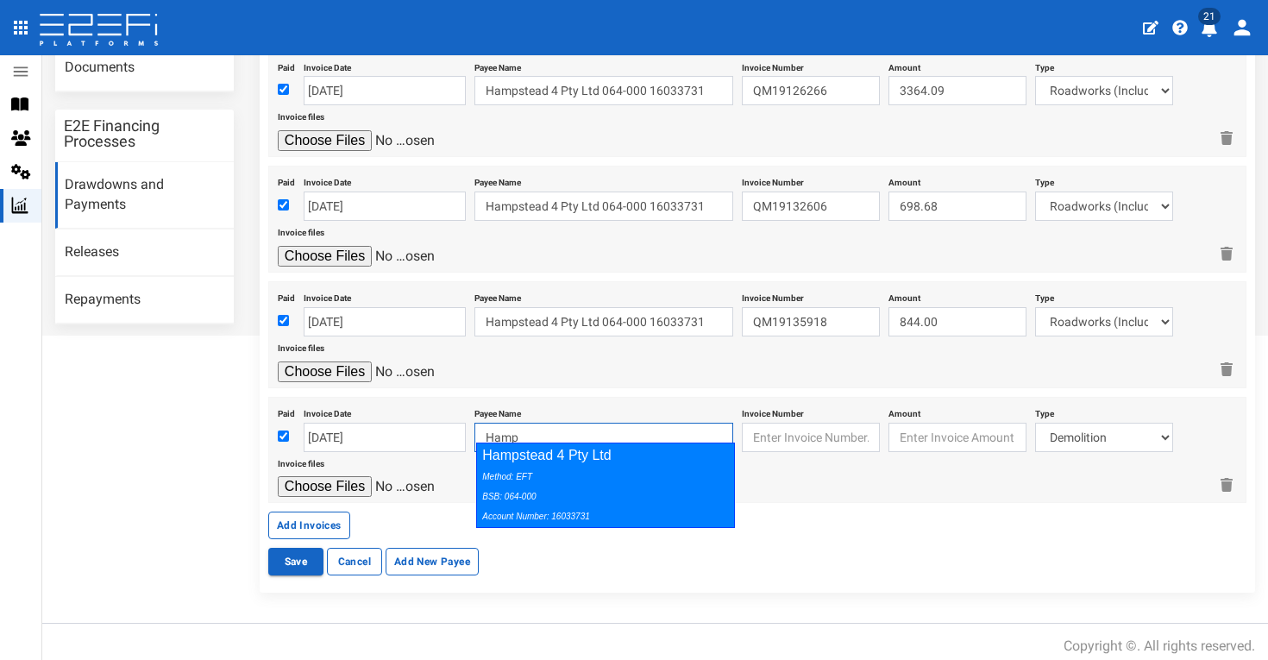
click at [682, 459] on div "Hampstead 4 Pty Ltd Method: EFT BSB: 064-000 Account Number: 16033731" at bounding box center [605, 485] width 259 height 85
type input "Hampstead 4 Pty Ltd 064-000 16033731"
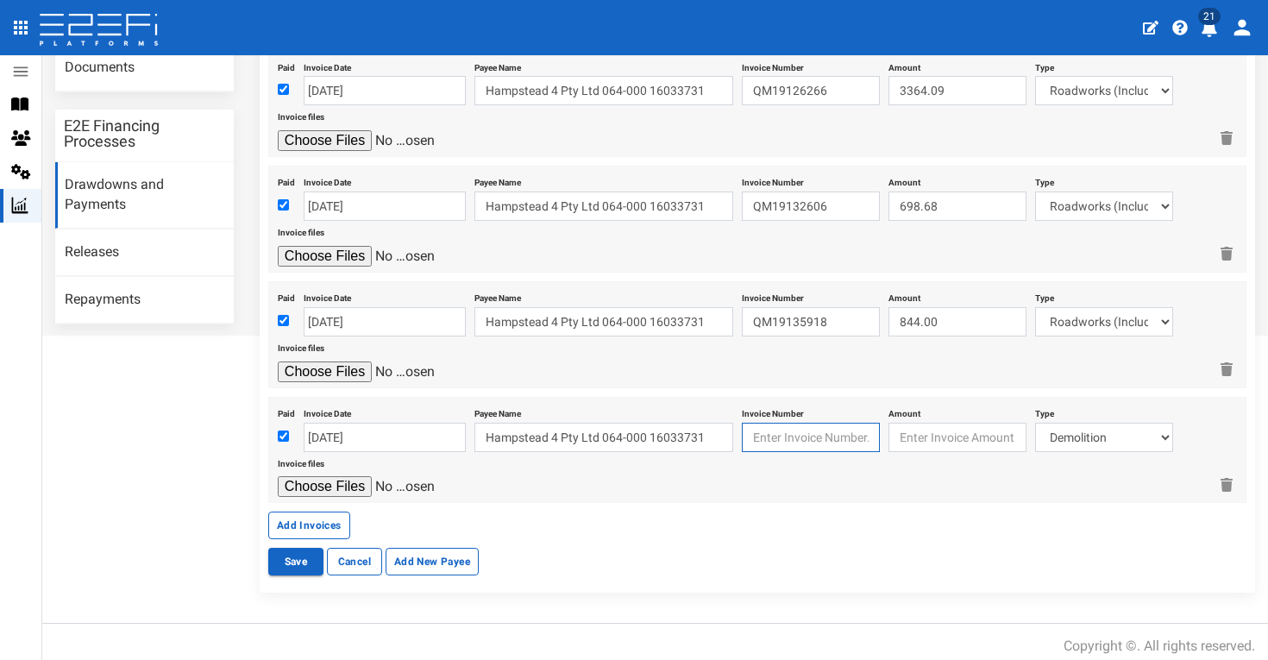
click at [783, 423] on input "text" at bounding box center [811, 437] width 138 height 29
type input "QM19140818"
click at [925, 437] on input "number" at bounding box center [958, 437] width 138 height 29
type input "860.64"
select select "Roadworks (Including Footpaths)~75~CIVIL WORKS"
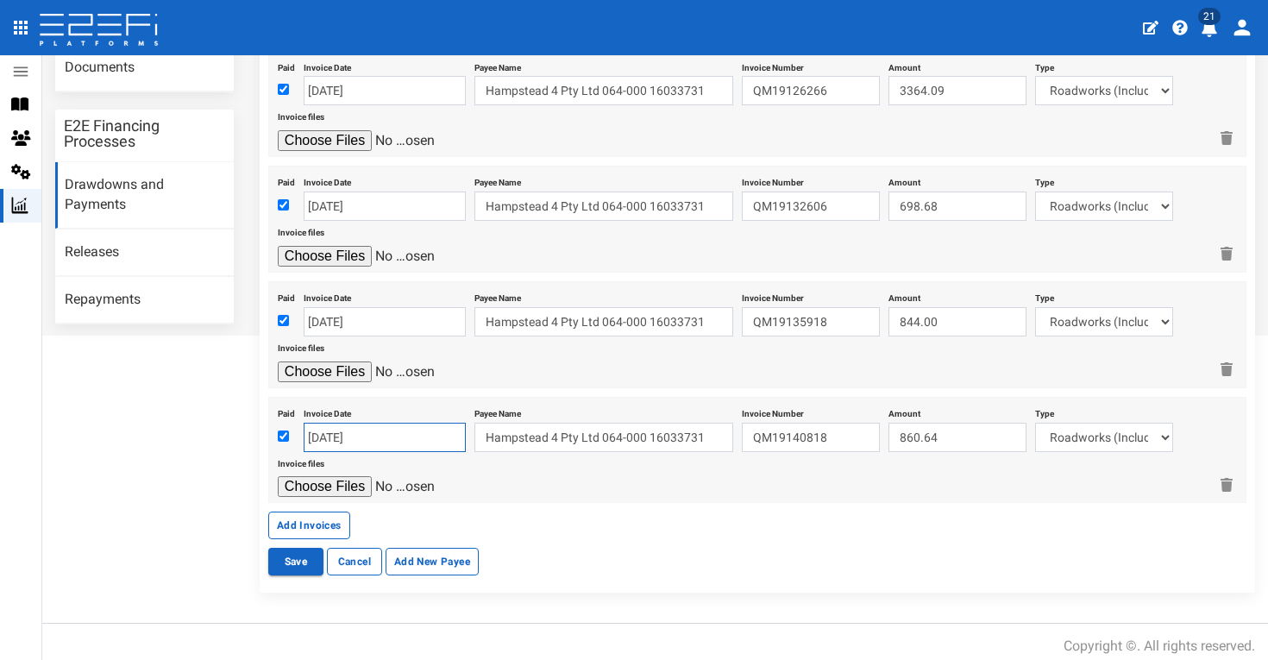
click at [328, 424] on input "[DATE]" at bounding box center [385, 437] width 162 height 29
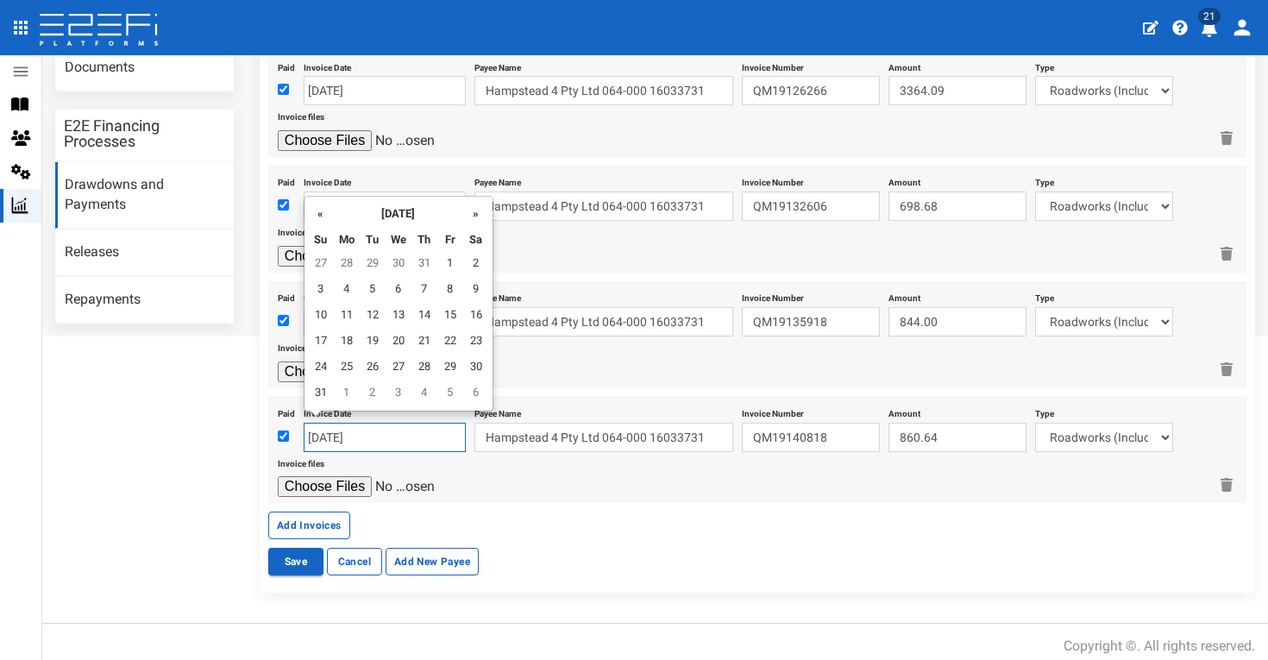
click at [328, 424] on input "[DATE]" at bounding box center [385, 437] width 162 height 29
click at [446, 344] on td "22" at bounding box center [450, 343] width 26 height 26
type input "[DATE]"
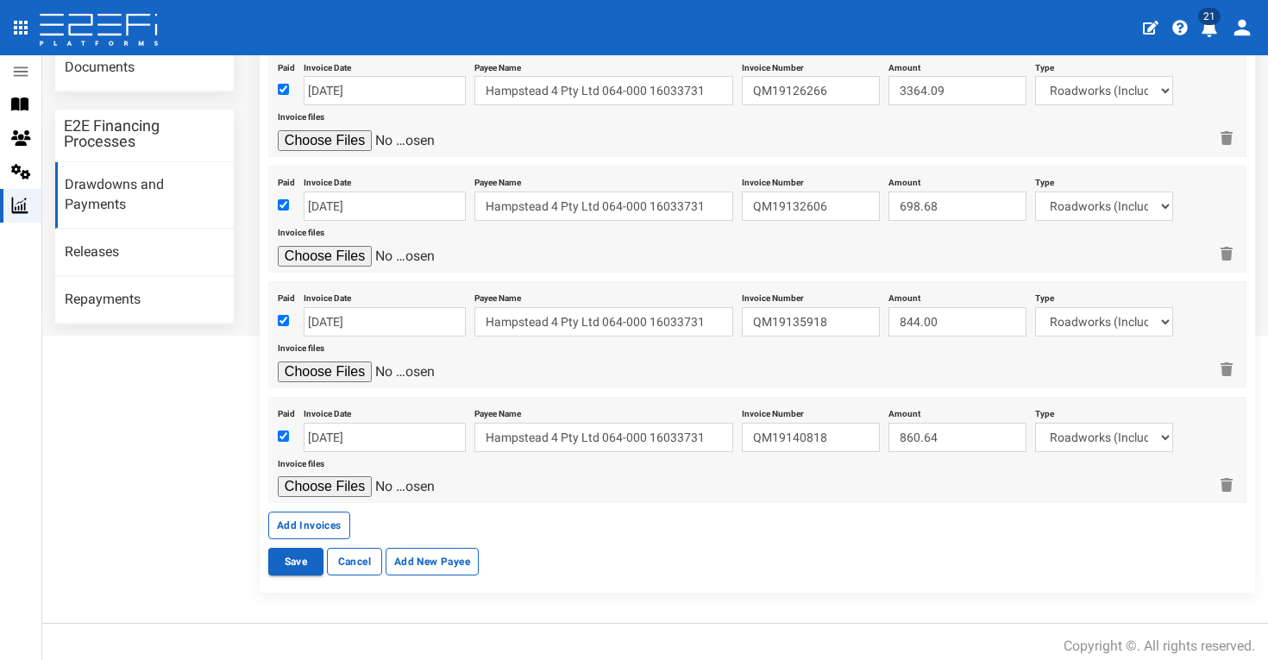
click at [626, 476] on div at bounding box center [743, 486] width 930 height 21
click at [358, 485] on input "file" at bounding box center [360, 486] width 164 height 21
type input "C:\fakepath\Boral QM19140818.pdf"
click at [273, 518] on button "Add Invoices" at bounding box center [309, 526] width 82 height 28
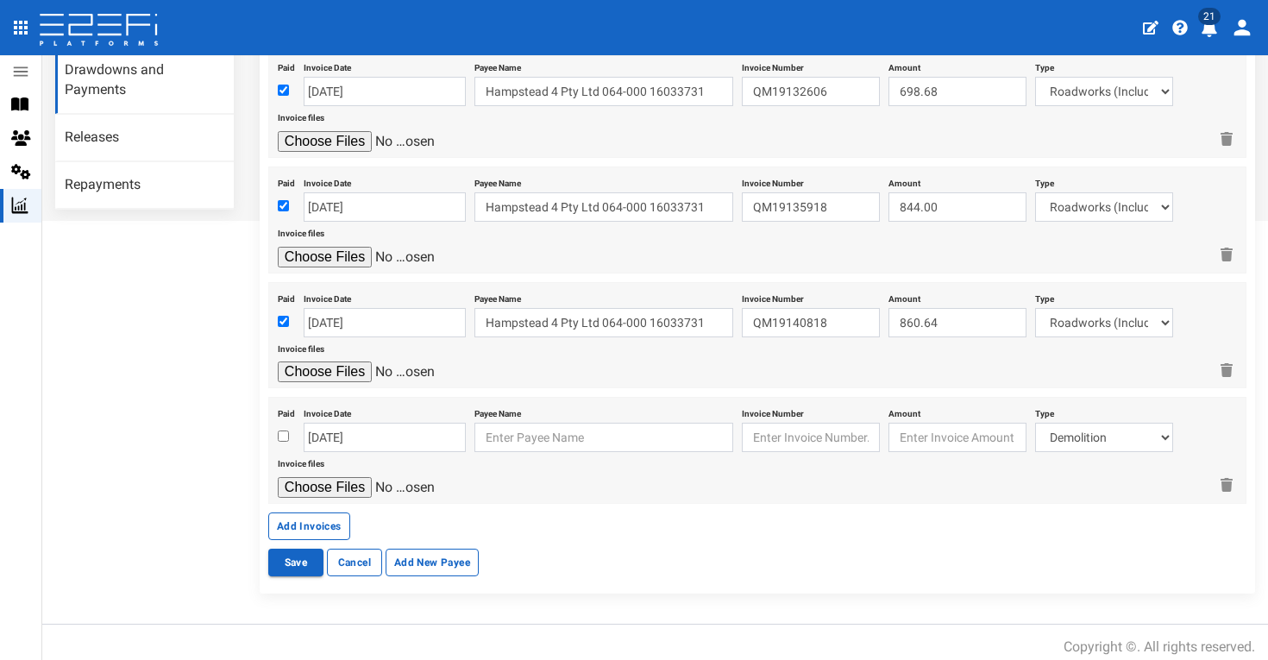
scroll to position [494, 0]
click at [280, 431] on input "checkbox" at bounding box center [283, 436] width 11 height 11
checkbox input "true"
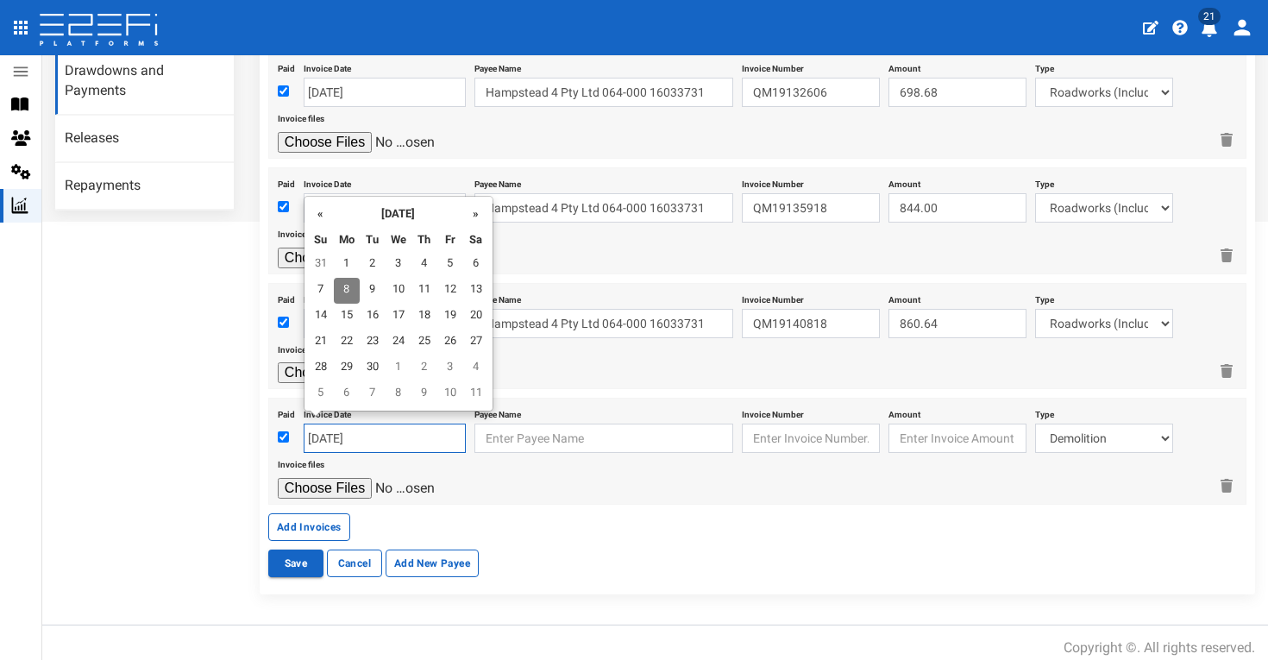
click at [345, 431] on input "[DATE]" at bounding box center [385, 438] width 162 height 29
click at [545, 434] on input "text" at bounding box center [604, 438] width 259 height 29
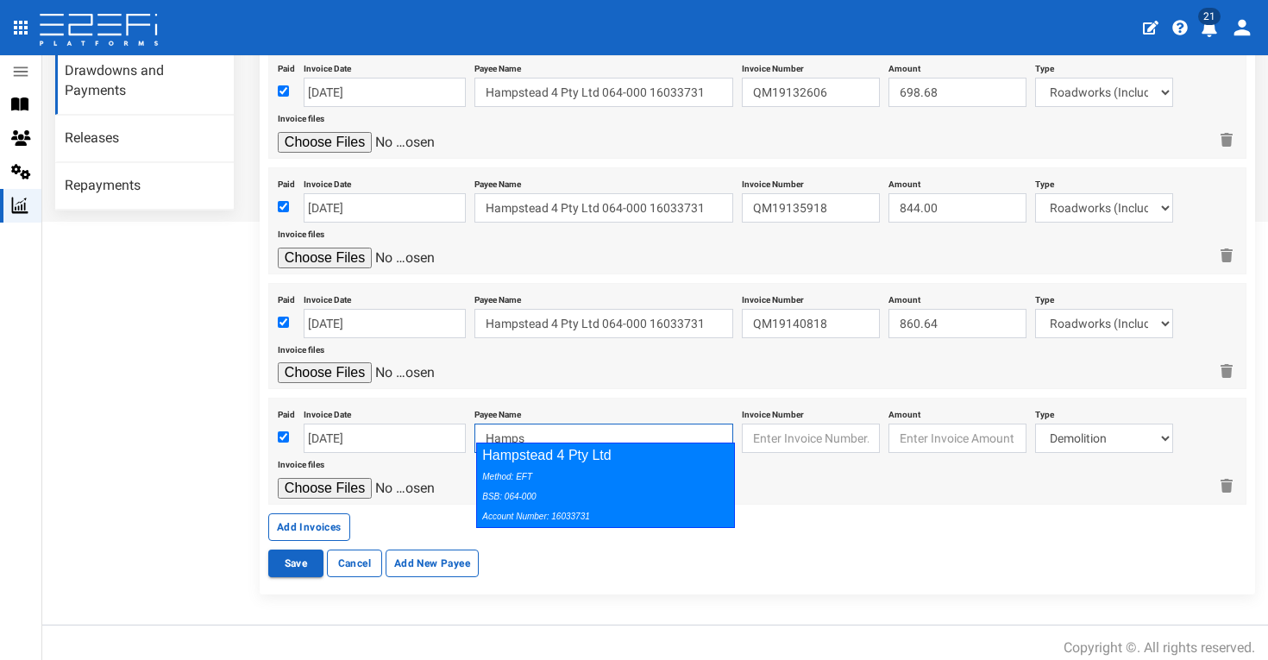
click at [645, 469] on div "Method: EFT BSB: 064-000 Account Number: 16033731" at bounding box center [601, 496] width 238 height 60
type input "Hampstead 4 Pty Ltd 064-000 16033731"
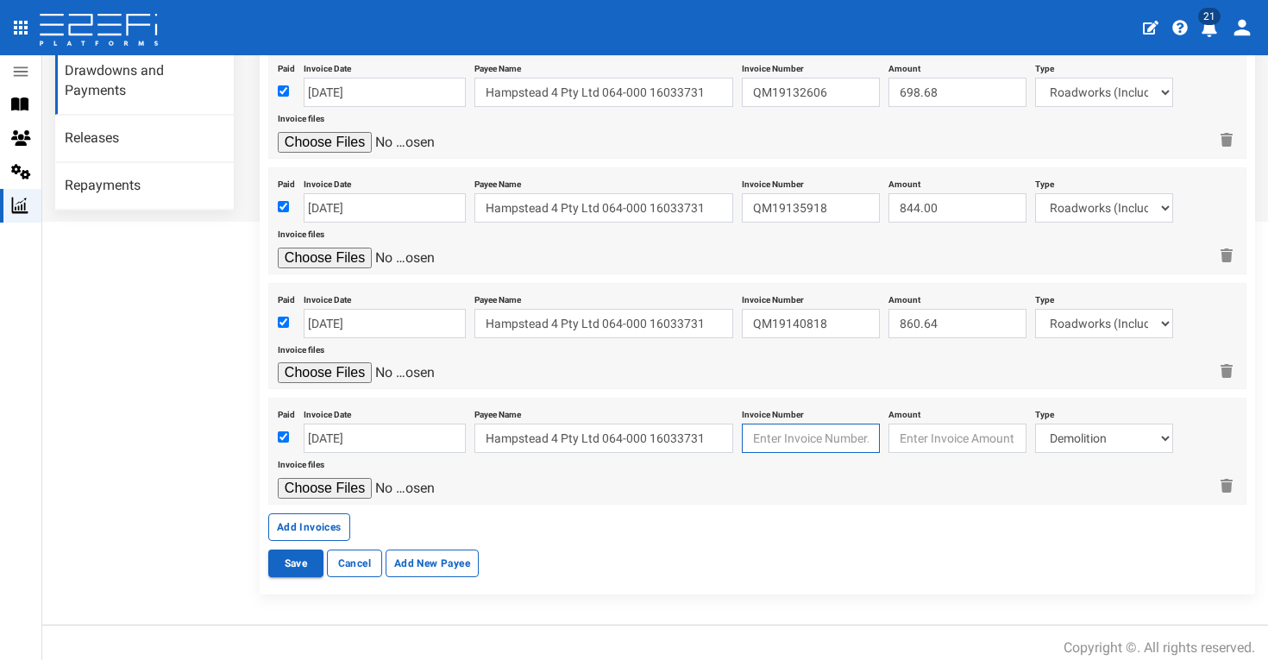
click at [796, 424] on input "text" at bounding box center [811, 438] width 138 height 29
type input "QM19153833"
click at [937, 437] on input "number" at bounding box center [958, 438] width 138 height 29
type input "1914.85"
select select "Roadworks (Including Footpaths)~75~CIVIL WORKS"
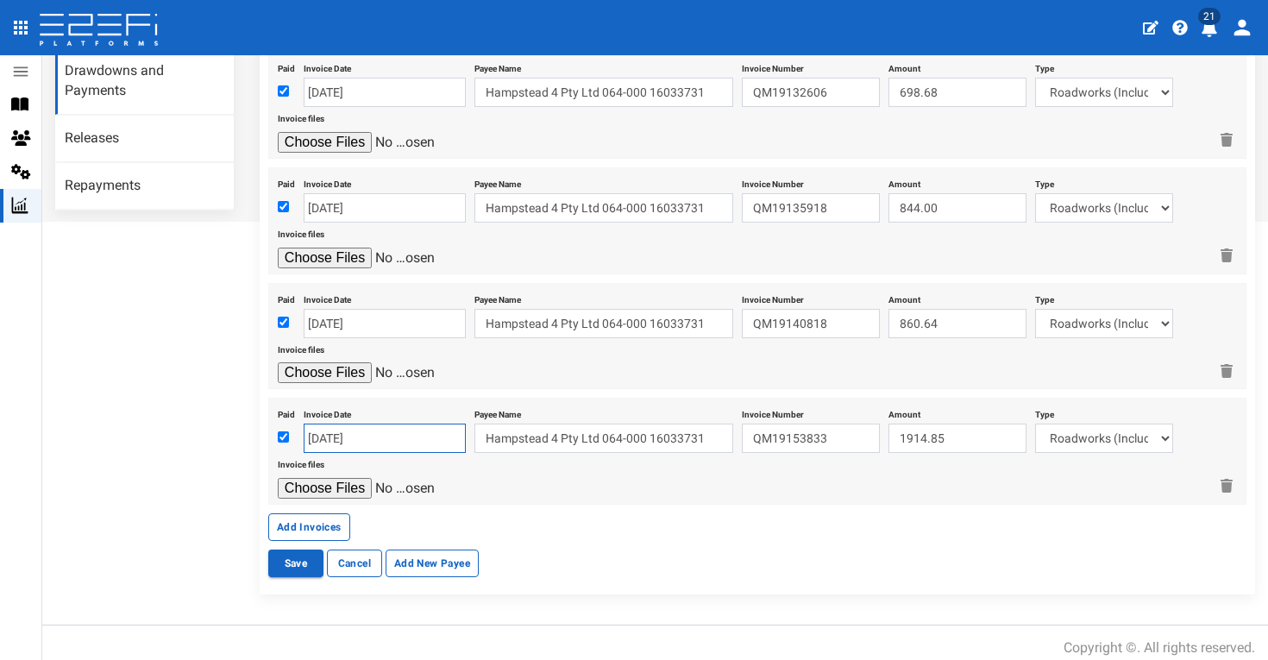
click at [362, 429] on input "[DATE]" at bounding box center [385, 438] width 162 height 29
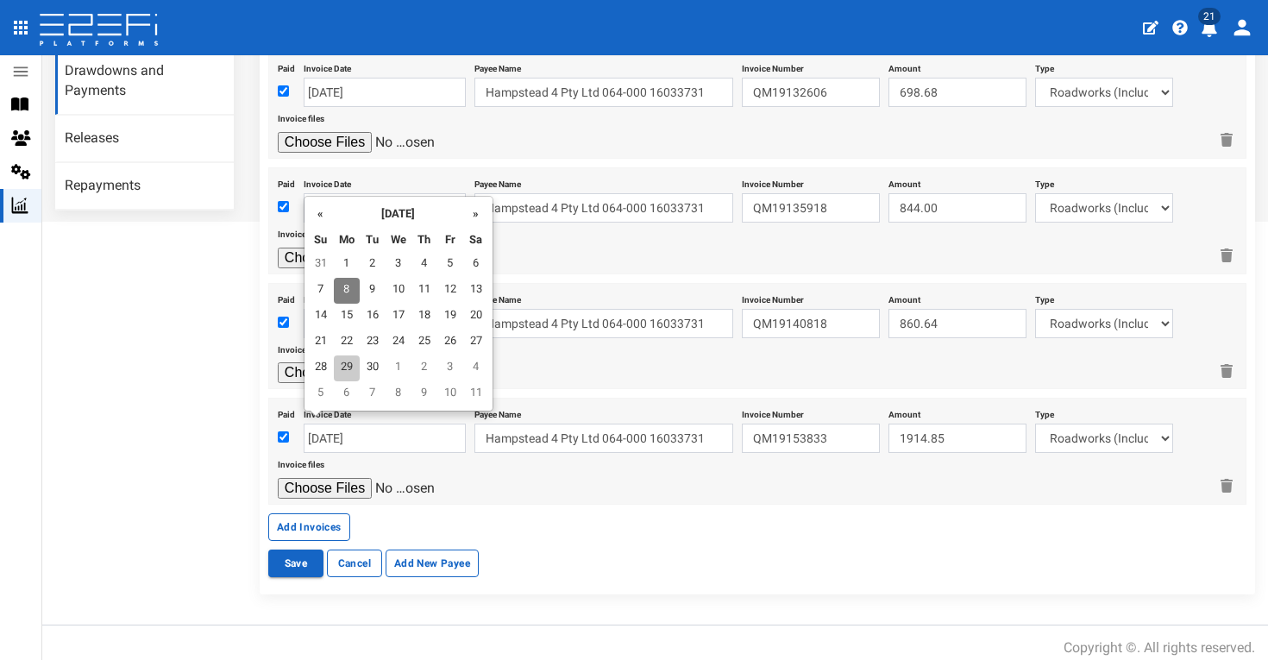
click at [343, 361] on td "29" at bounding box center [347, 368] width 26 height 26
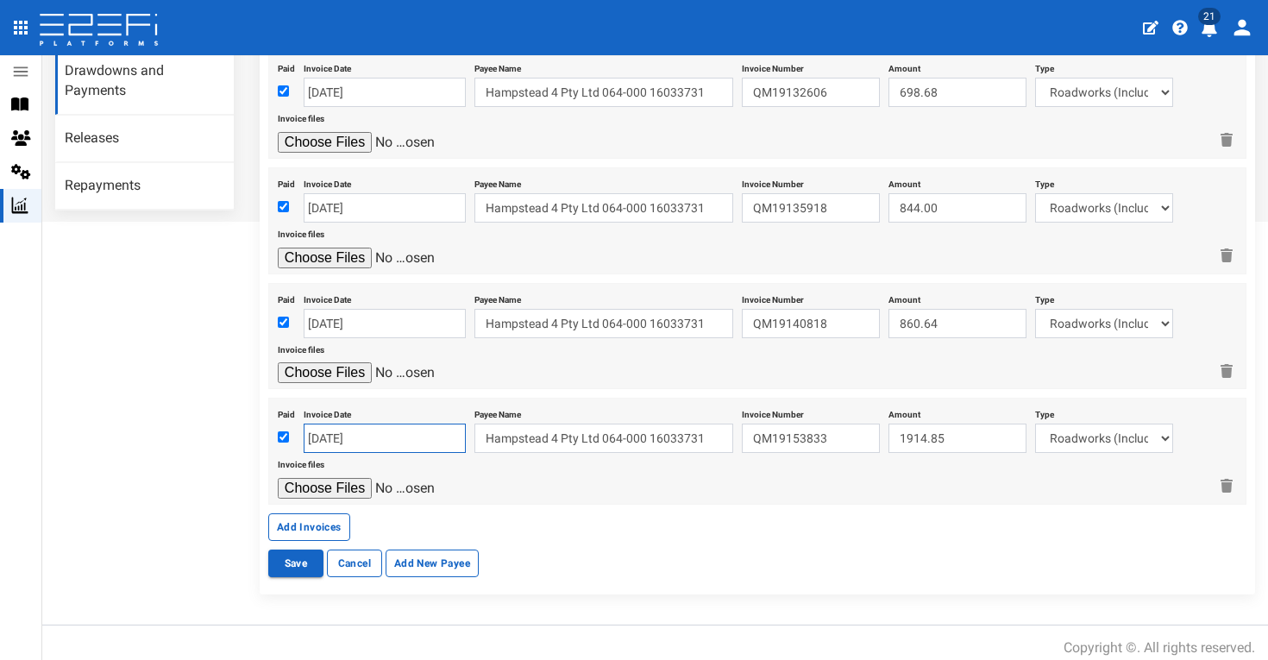
click at [346, 424] on input "29-09-2025" at bounding box center [385, 438] width 162 height 29
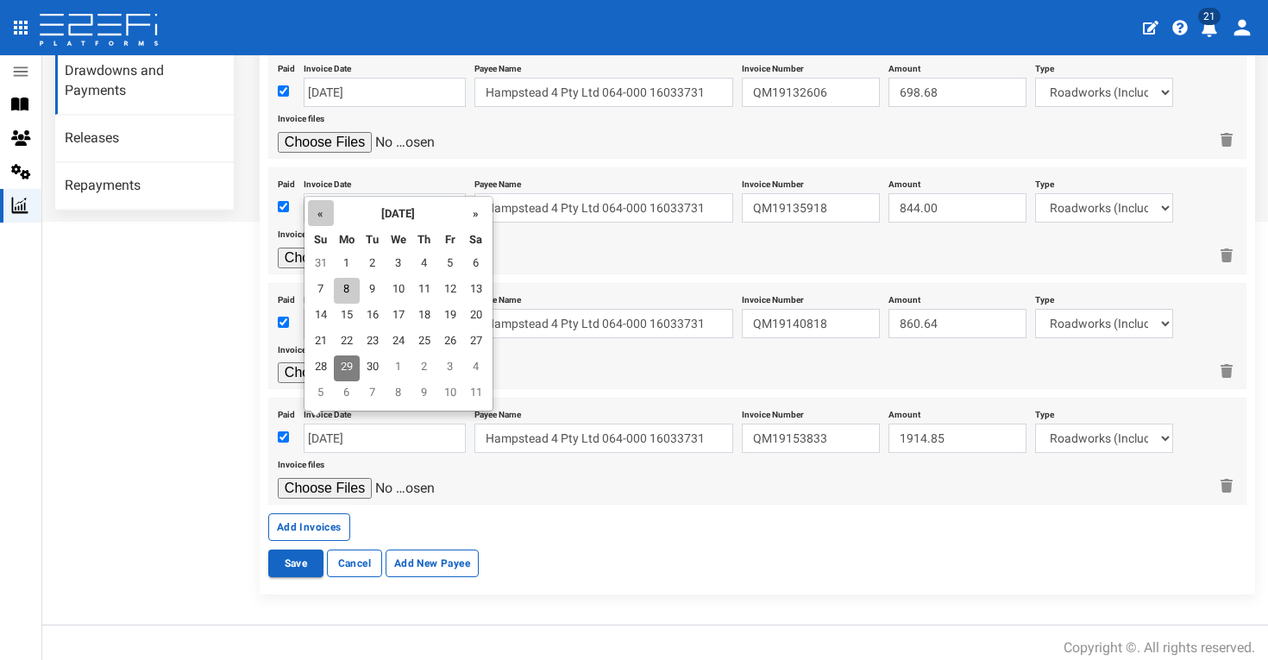
click at [324, 214] on th "«" at bounding box center [321, 213] width 26 height 26
click at [453, 366] on td "29" at bounding box center [450, 368] width 26 height 26
type input "[DATE]"
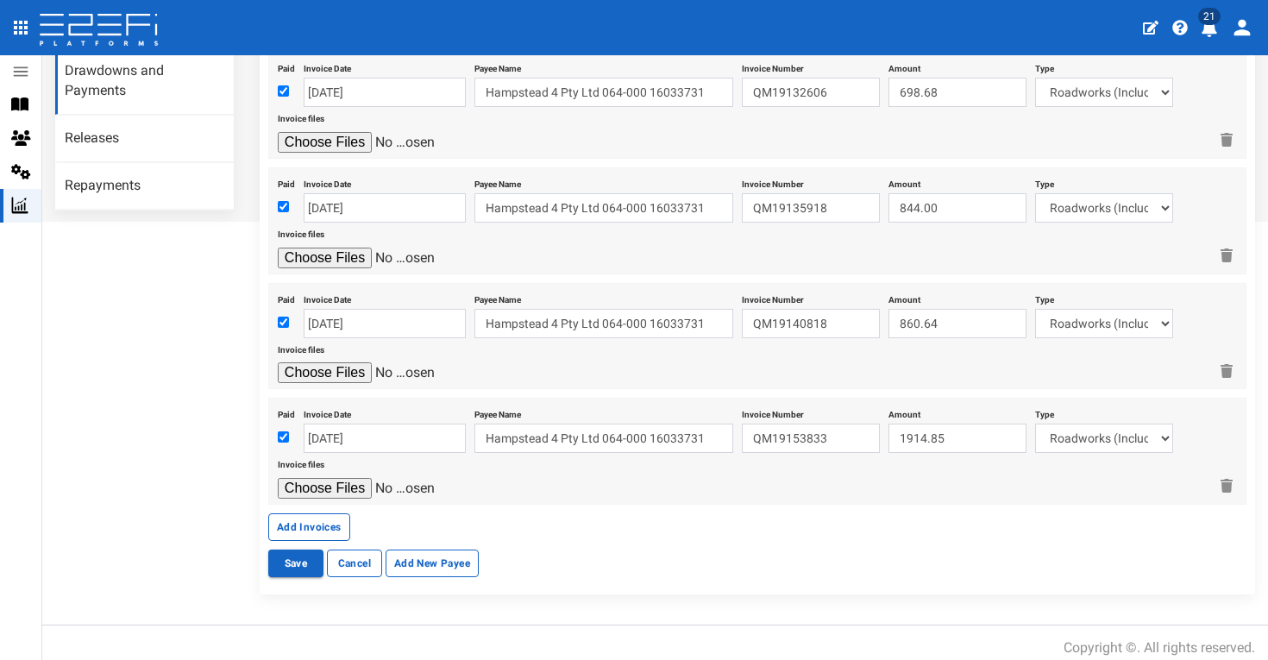
click at [352, 478] on input "file" at bounding box center [360, 488] width 164 height 21
type input "C:\fakepath\Boral QM19153833.pdf"
click at [307, 513] on button "Add Invoices" at bounding box center [309, 527] width 82 height 28
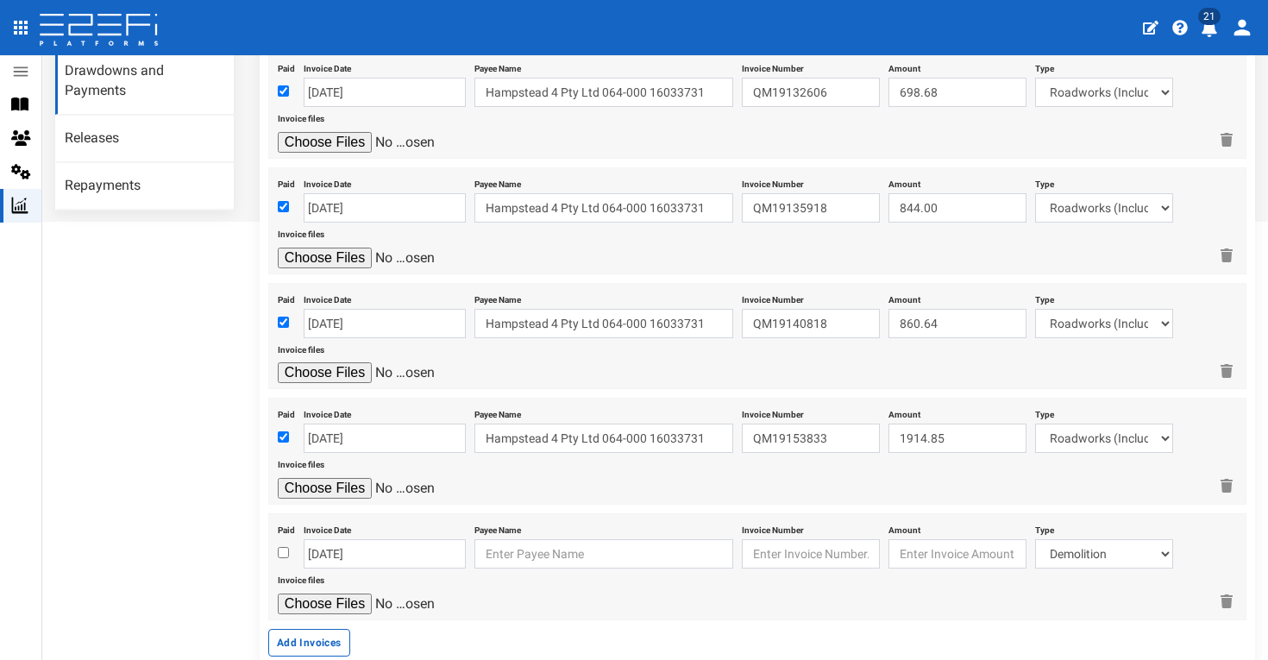
click at [283, 547] on input "checkbox" at bounding box center [283, 552] width 11 height 11
checkbox input "true"
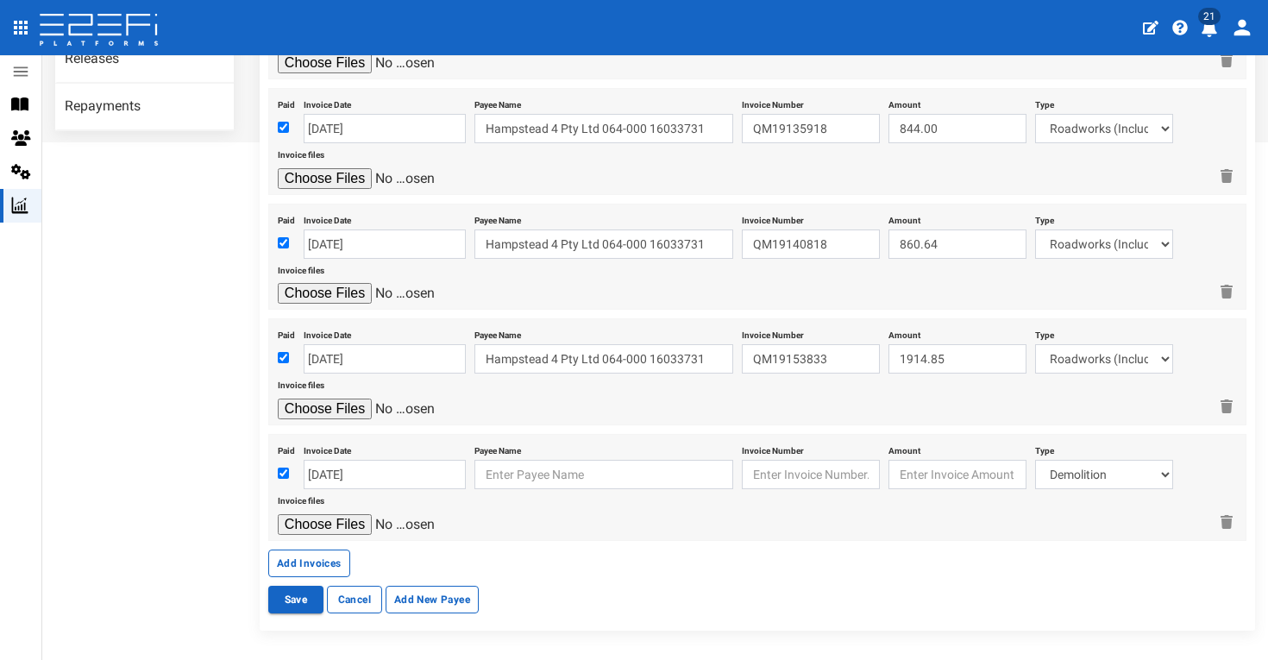
scroll to position [607, 0]
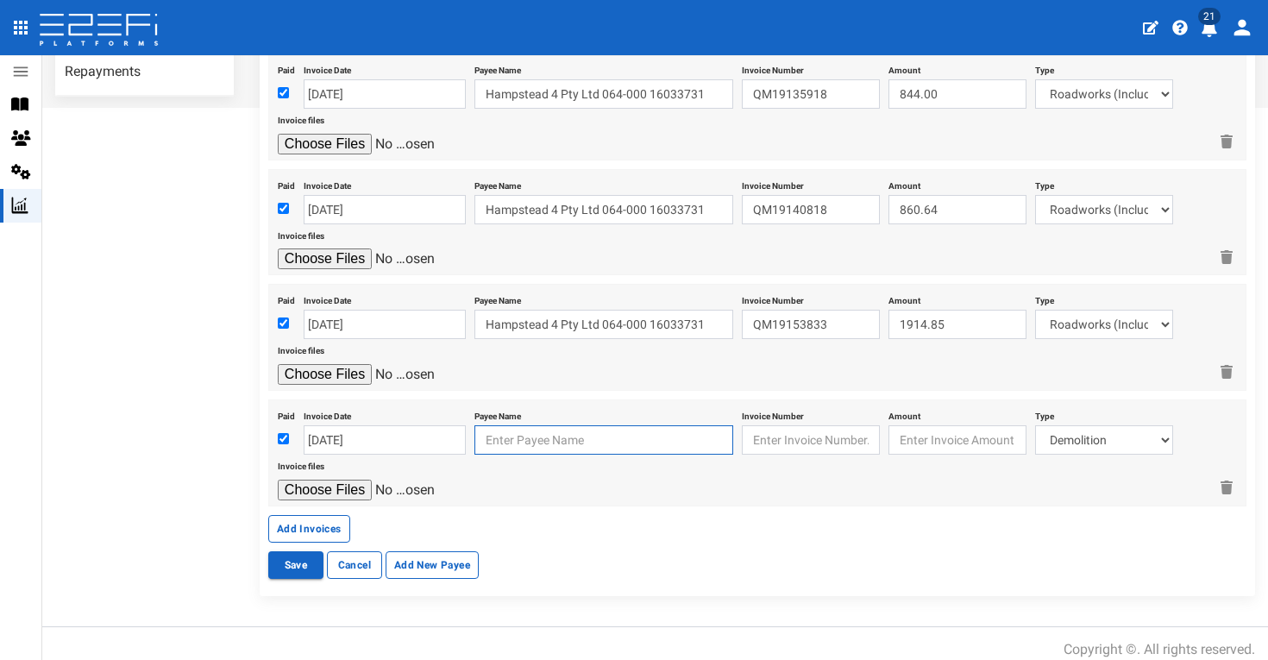
click at [563, 425] on input "text" at bounding box center [604, 439] width 259 height 29
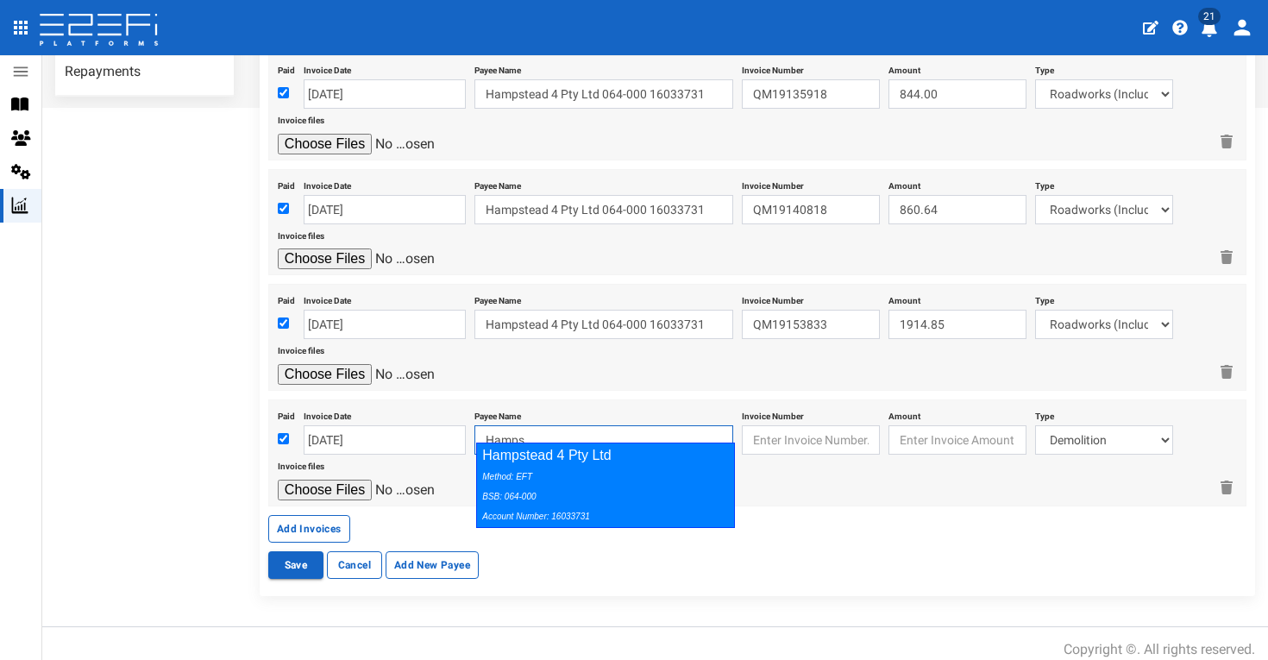
click at [609, 450] on div "Hampstead 4 Pty Ltd Method: EFT BSB: 064-000 Account Number: 16033731" at bounding box center [605, 485] width 259 height 85
type input "Hampstead 4 Pty Ltd 064-000 16033731"
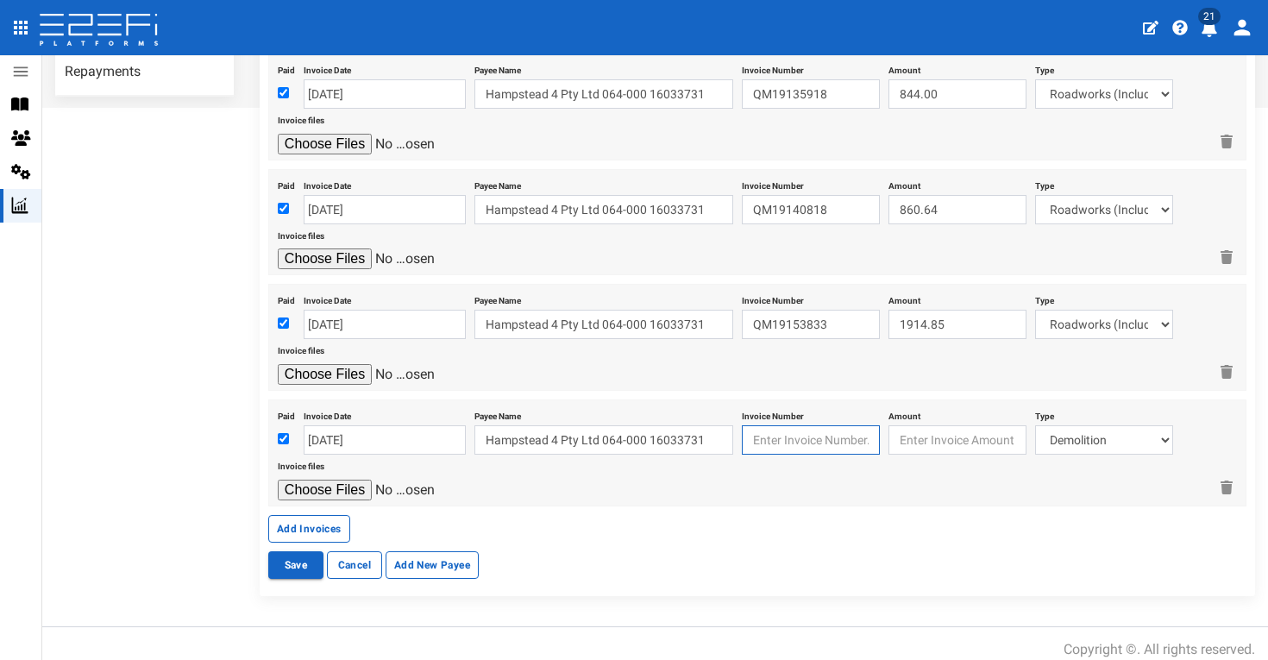
click at [815, 425] on input "text" at bounding box center [811, 439] width 138 height 29
type input "QM19158898"
click at [937, 425] on input "number" at bounding box center [958, 439] width 138 height 29
type input "1394.97"
select select "Roadworks (Including Footpaths)~75~CIVIL WORKS"
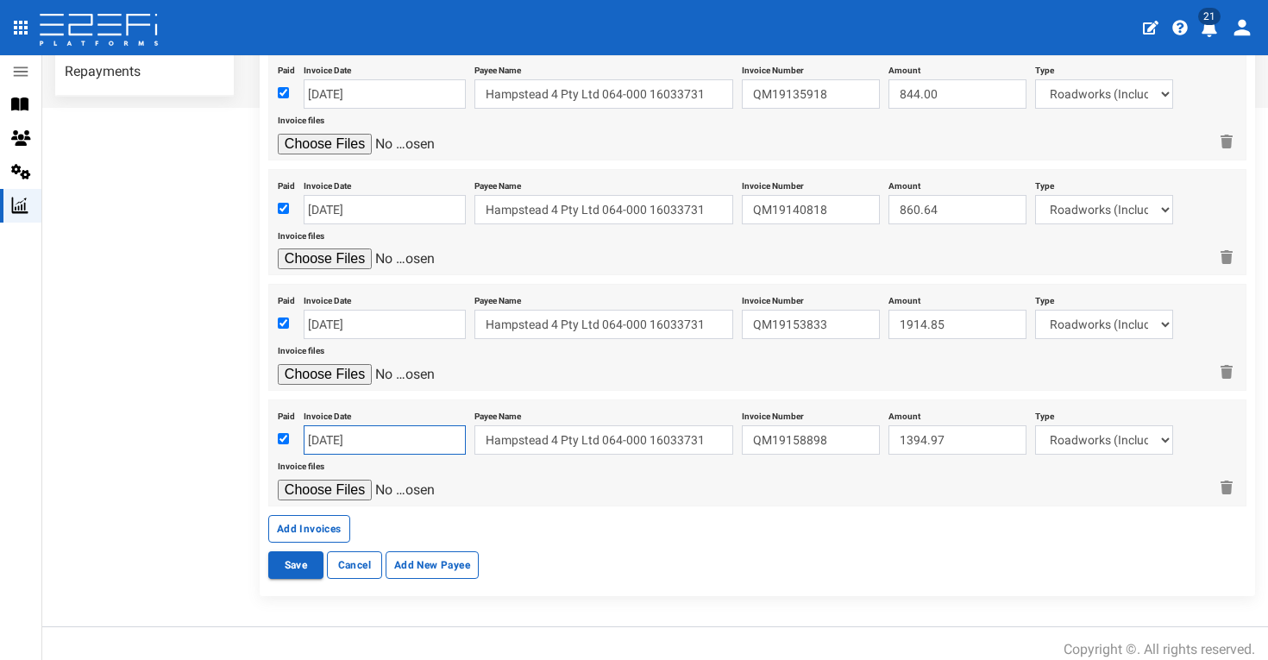
click at [421, 425] on input "[DATE]" at bounding box center [385, 439] width 162 height 29
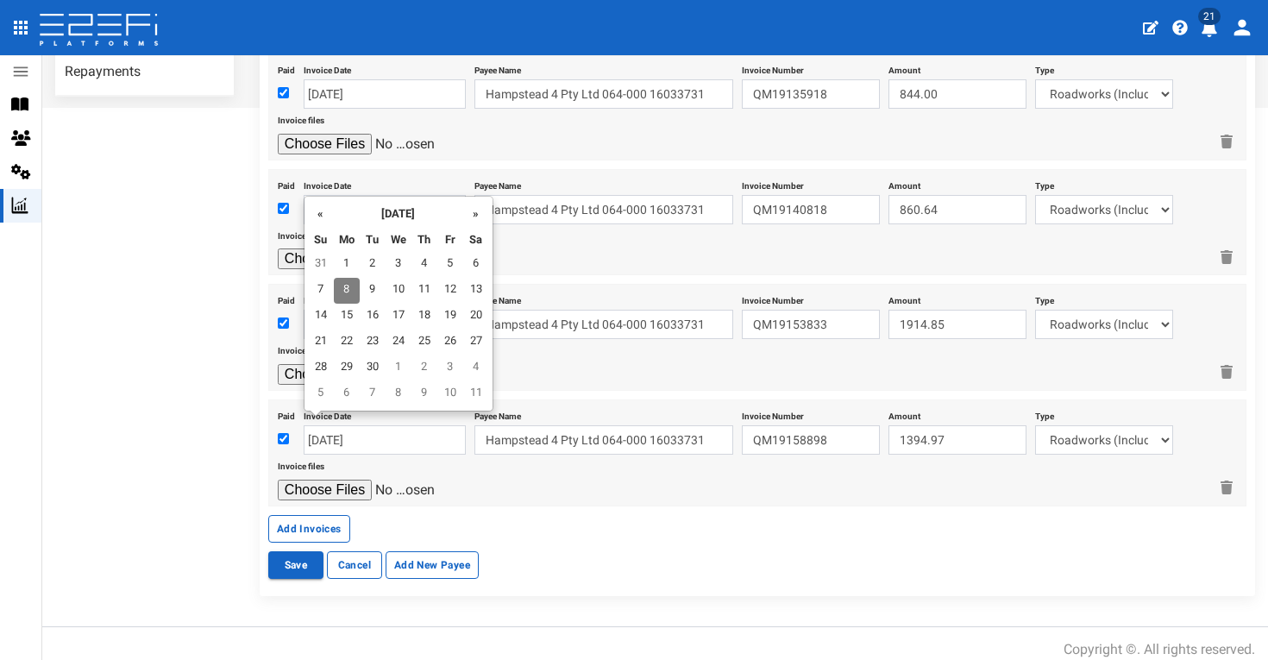
click at [318, 217] on th "«" at bounding box center [321, 213] width 26 height 26
click at [324, 392] on td "31" at bounding box center [321, 394] width 26 height 26
type input "[DATE]"
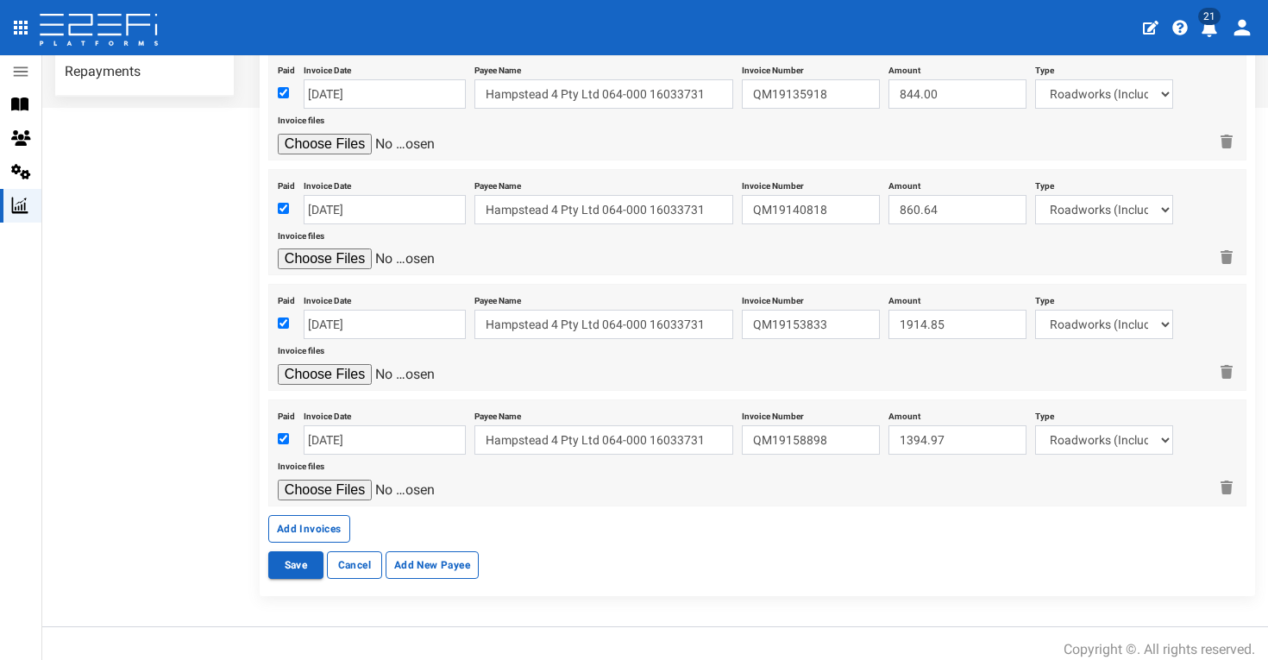
click at [735, 464] on div "Invoice files" at bounding box center [743, 478] width 930 height 47
click at [354, 480] on input "file" at bounding box center [360, 490] width 164 height 21
type input "C:\fakepath\Boral QM19158898.pdf"
click at [295, 563] on button "Save" at bounding box center [295, 565] width 55 height 28
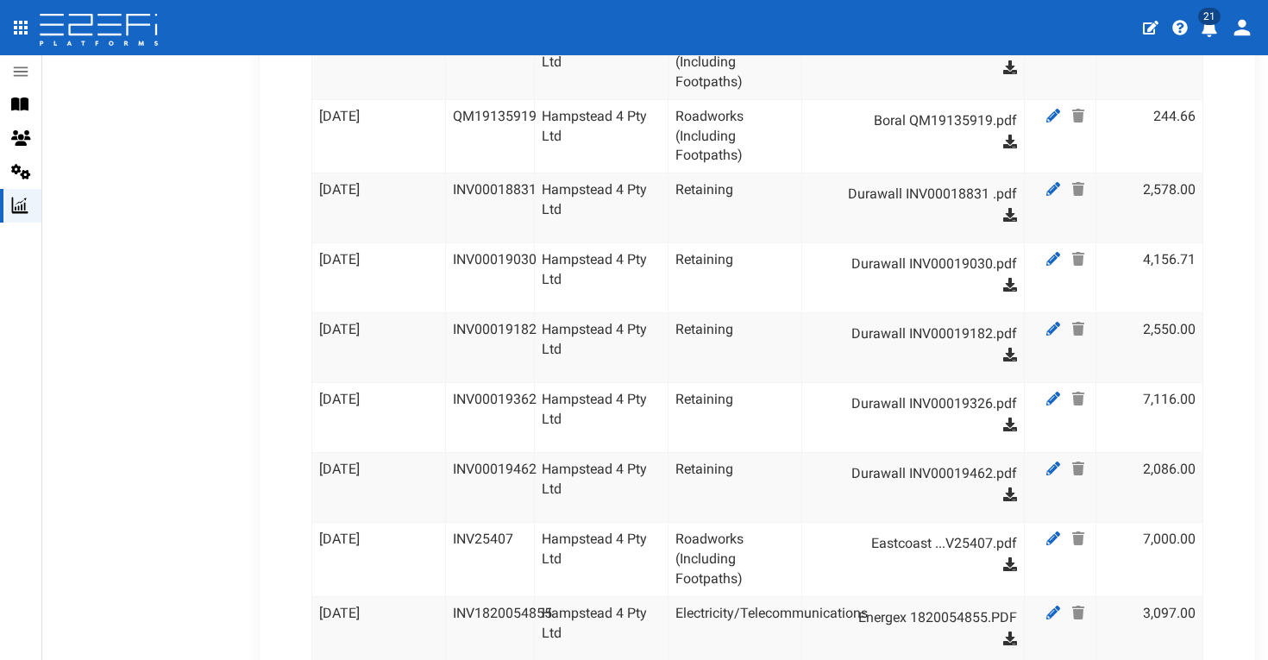
scroll to position [1195, 0]
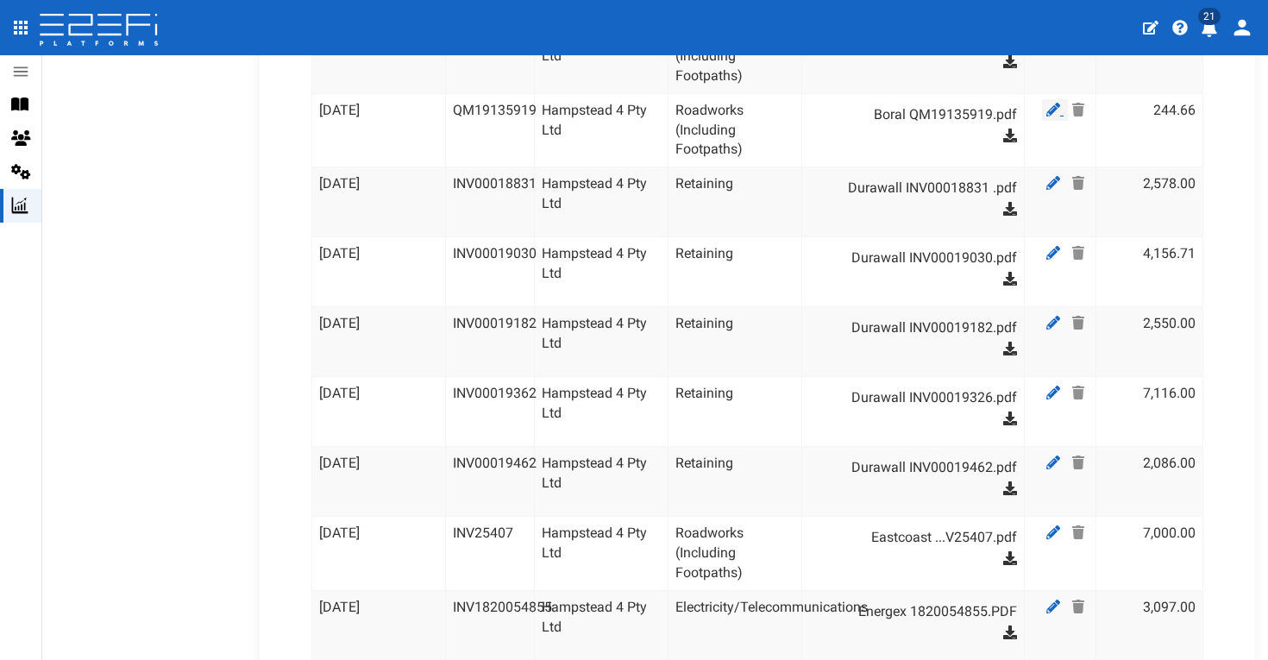
click at [1054, 103] on icon at bounding box center [1054, 110] width 14 height 14
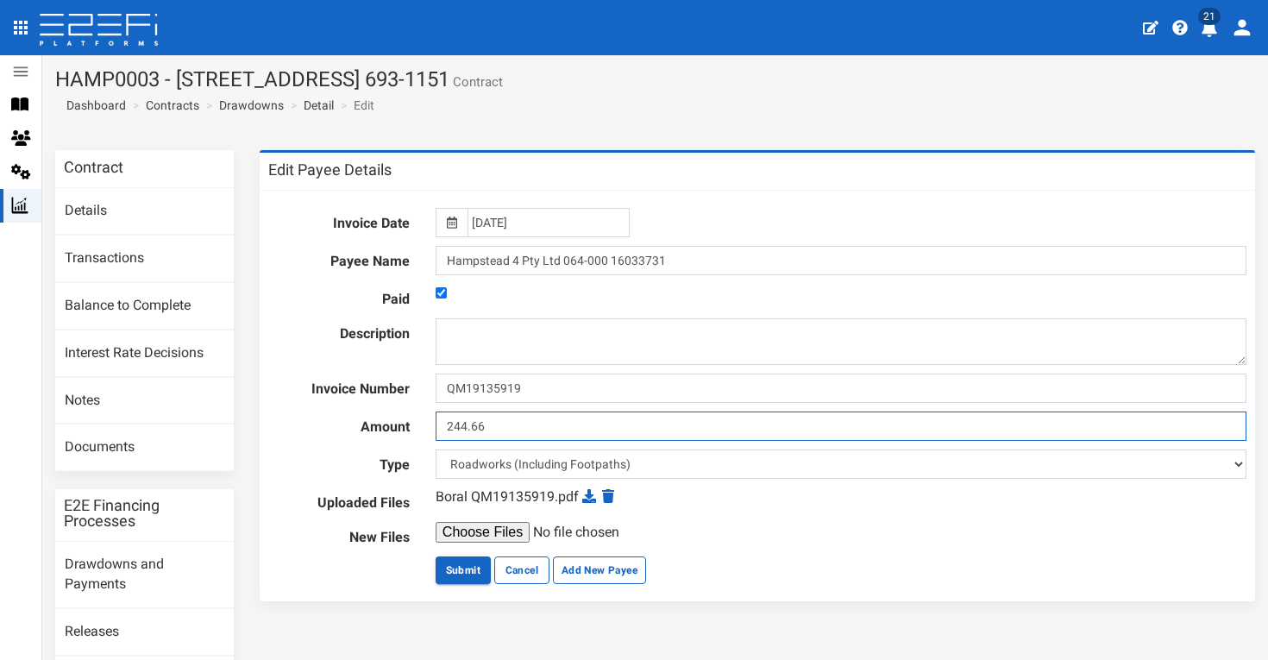
click at [582, 431] on input "244.66" at bounding box center [841, 426] width 811 height 29
click at [455, 427] on input "244.66" at bounding box center [841, 426] width 811 height 29
type input "2244.66"
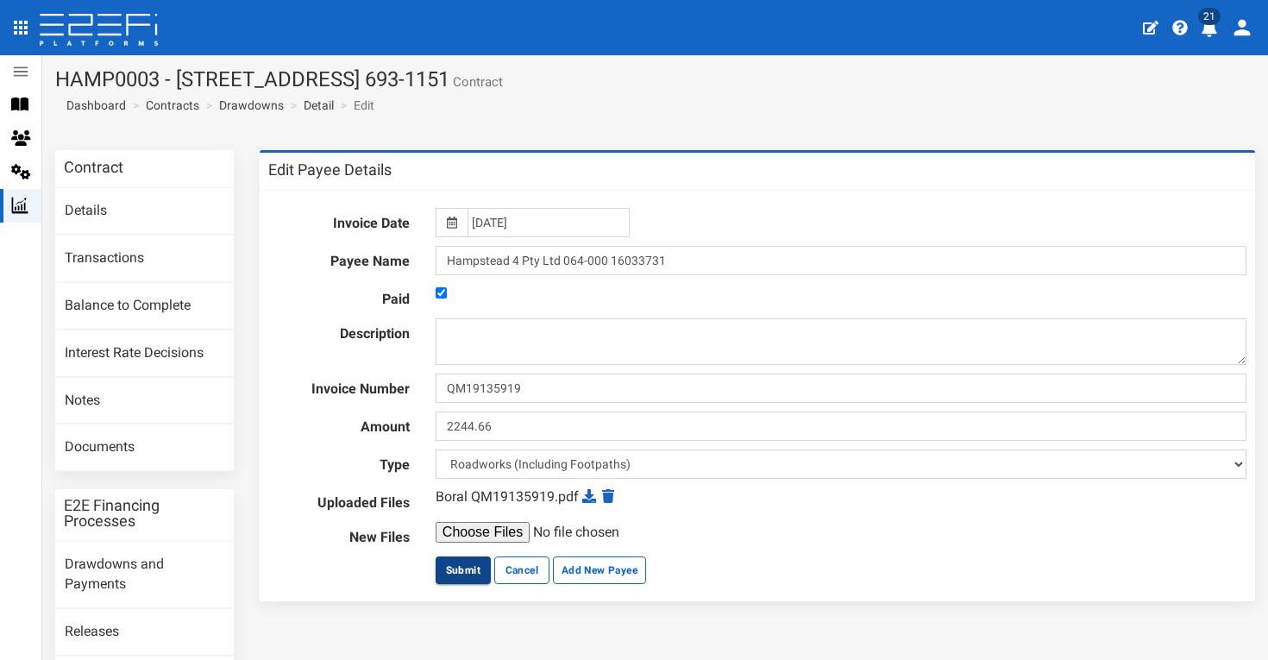
click at [471, 566] on button "Submit" at bounding box center [463, 571] width 55 height 28
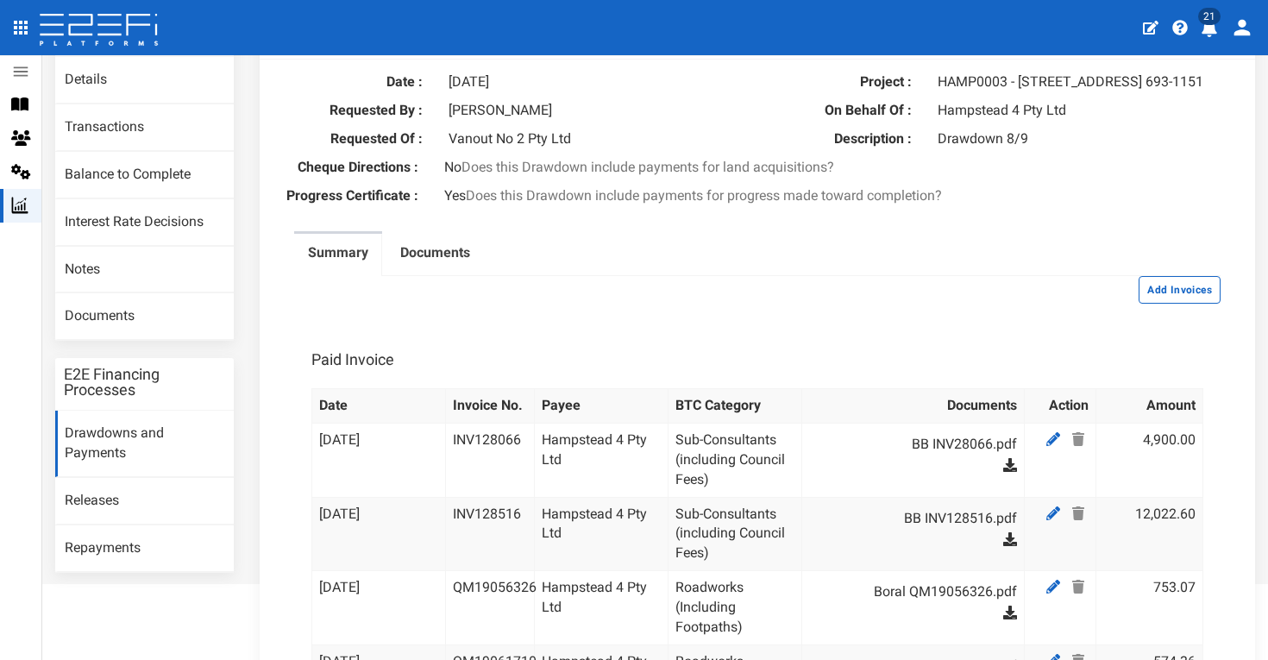
scroll to position [129, 0]
click at [1199, 305] on button "Add Invoices" at bounding box center [1180, 292] width 82 height 28
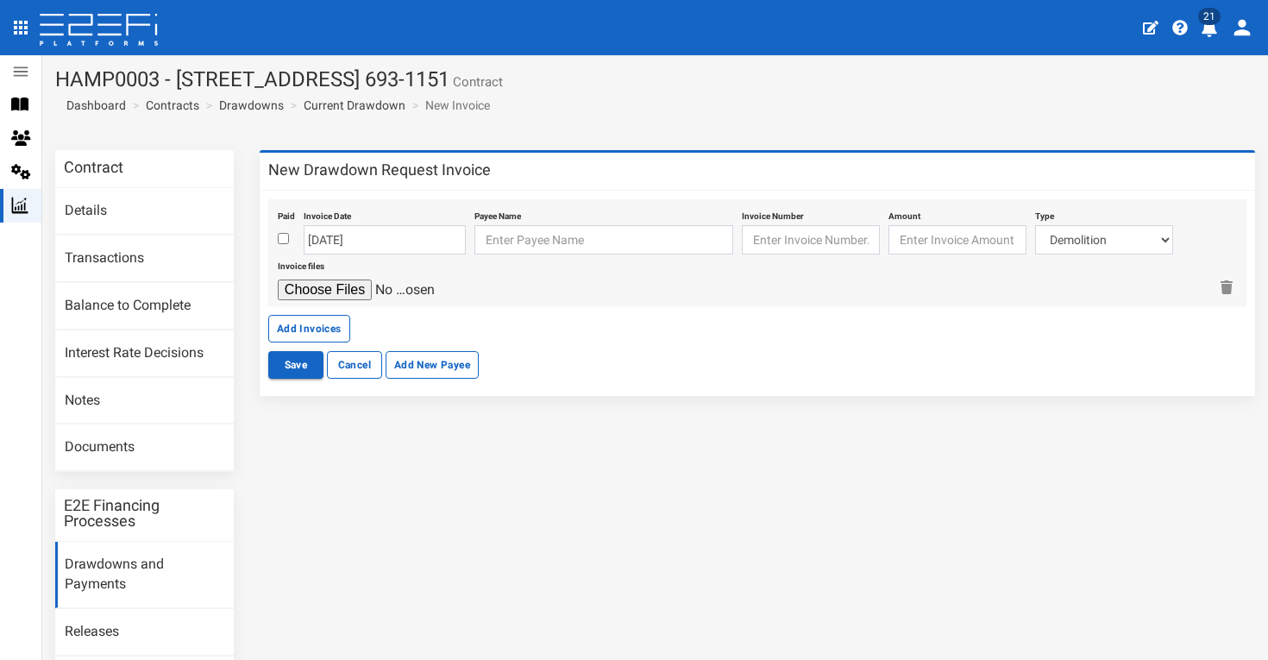
click at [288, 239] on div at bounding box center [286, 240] width 17 height 21
click at [284, 239] on input "checkbox" at bounding box center [283, 238] width 11 height 11
checkbox input "true"
click at [357, 242] on input "[DATE]" at bounding box center [385, 239] width 162 height 29
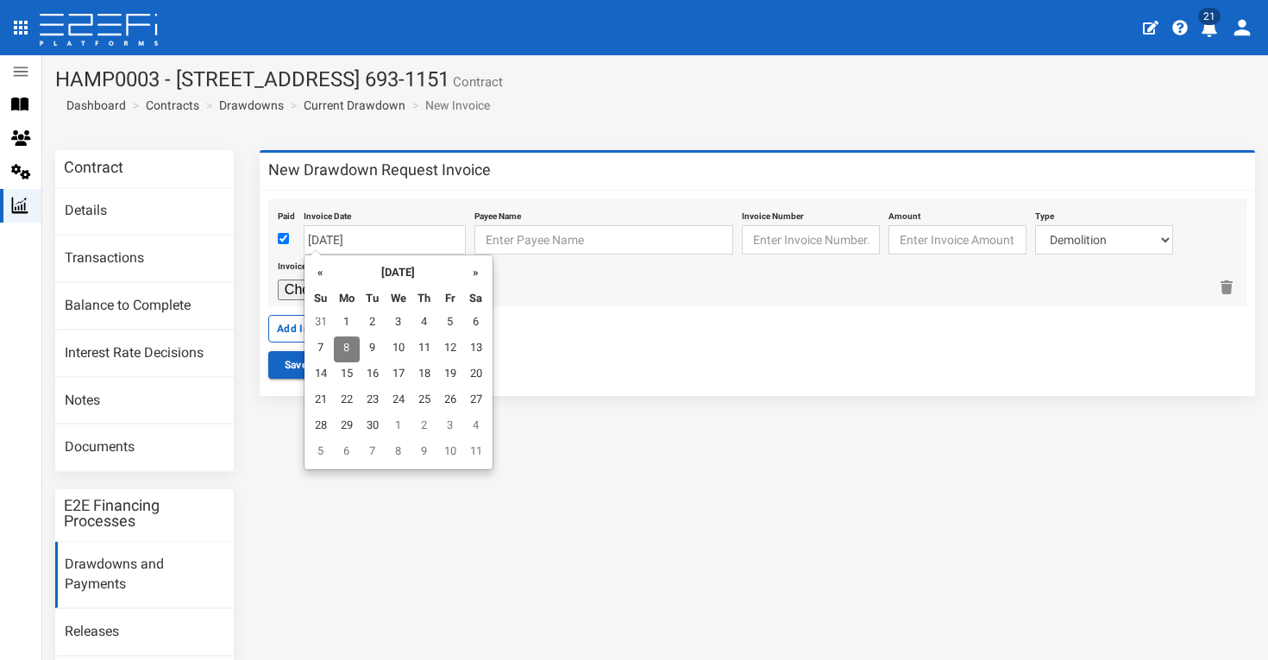
click at [451, 325] on td "5" at bounding box center [450, 324] width 26 height 26
type input "05-09-2025"
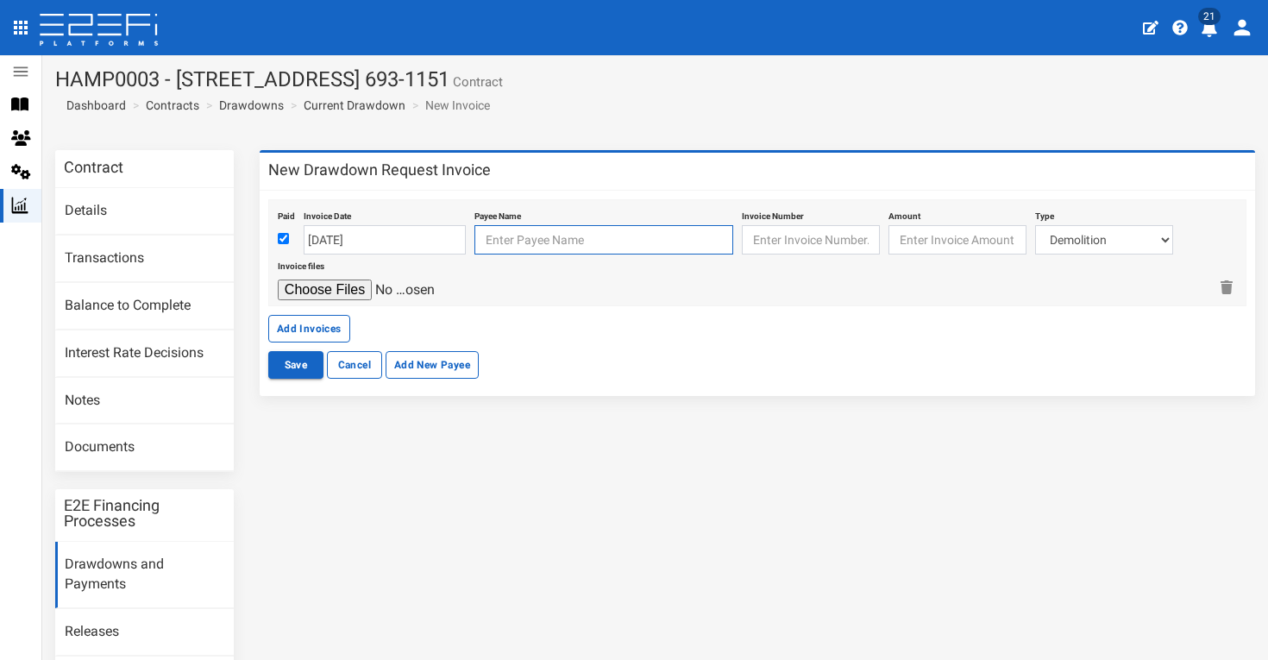
click at [524, 243] on input "text" at bounding box center [604, 239] width 259 height 29
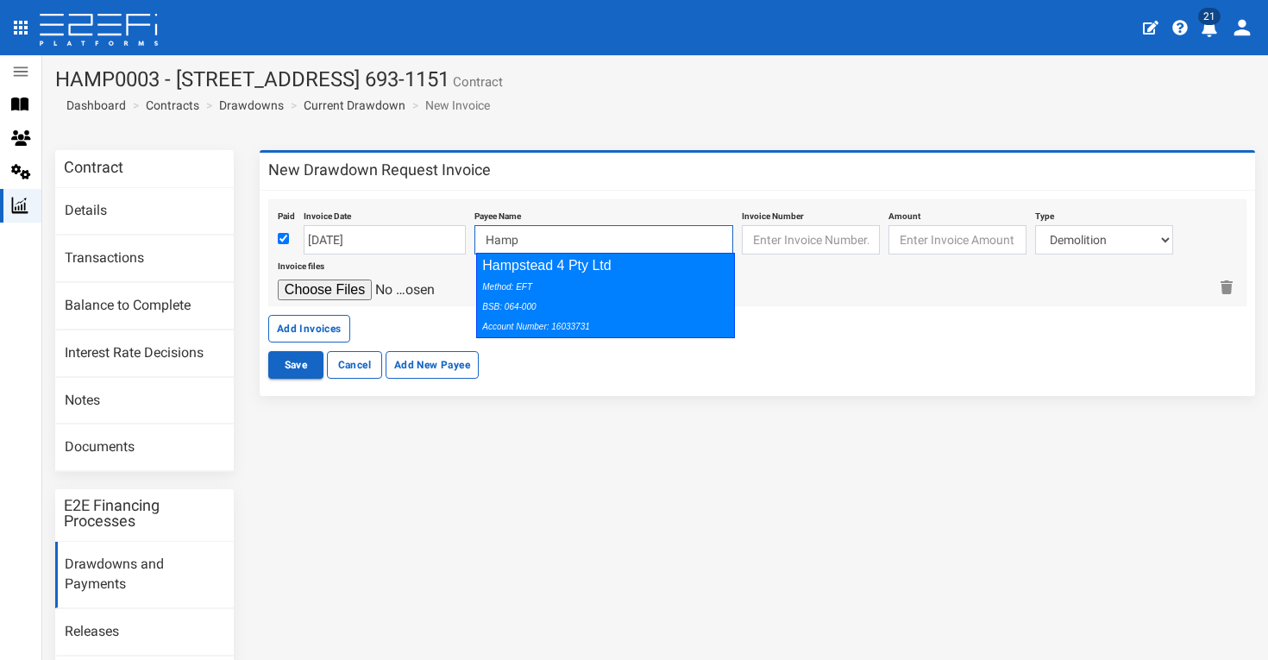
click at [569, 273] on div "Hampstead 4 Pty Ltd Method: EFT BSB: 064-000 Account Number: 16033731" at bounding box center [605, 295] width 259 height 85
type input "Hampstead 4 Pty Ltd 064-000 16033731"
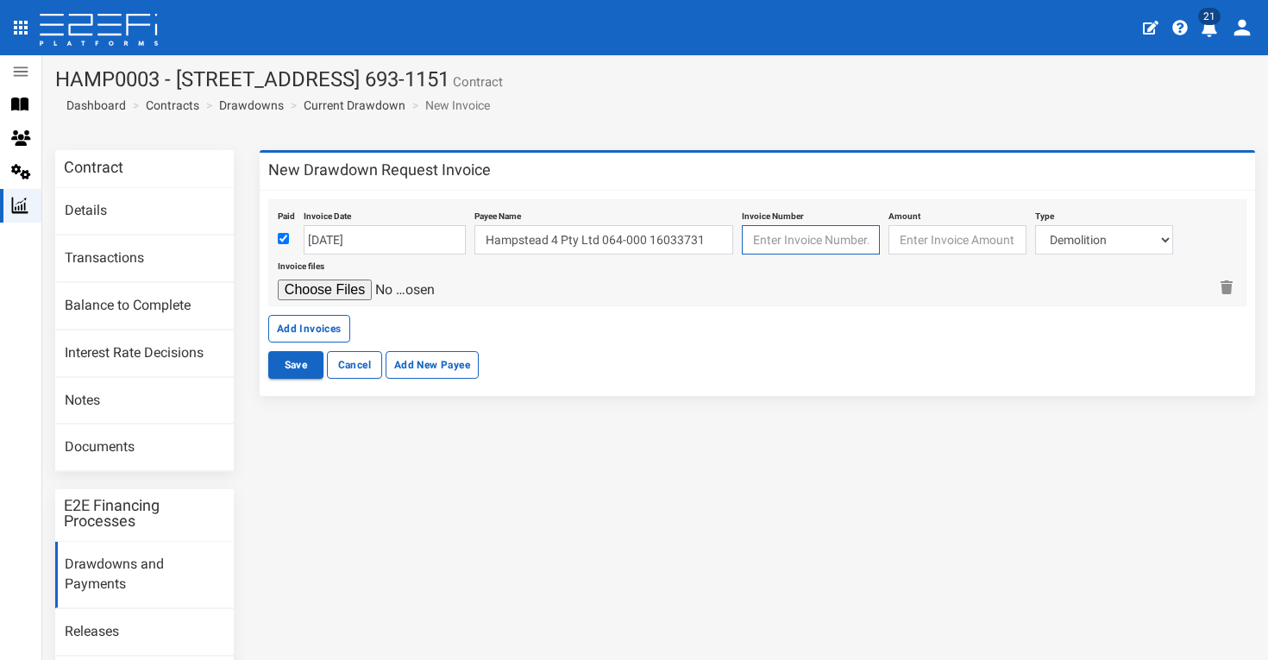
click at [826, 237] on input "text" at bounding box center [811, 239] width 138 height 29
type input "3801"
click at [955, 246] on input "number" at bounding box center [958, 239] width 138 height 29
type input "74551.25"
select select "Civil Contract - Mainline~71~CIVIL WORKS"
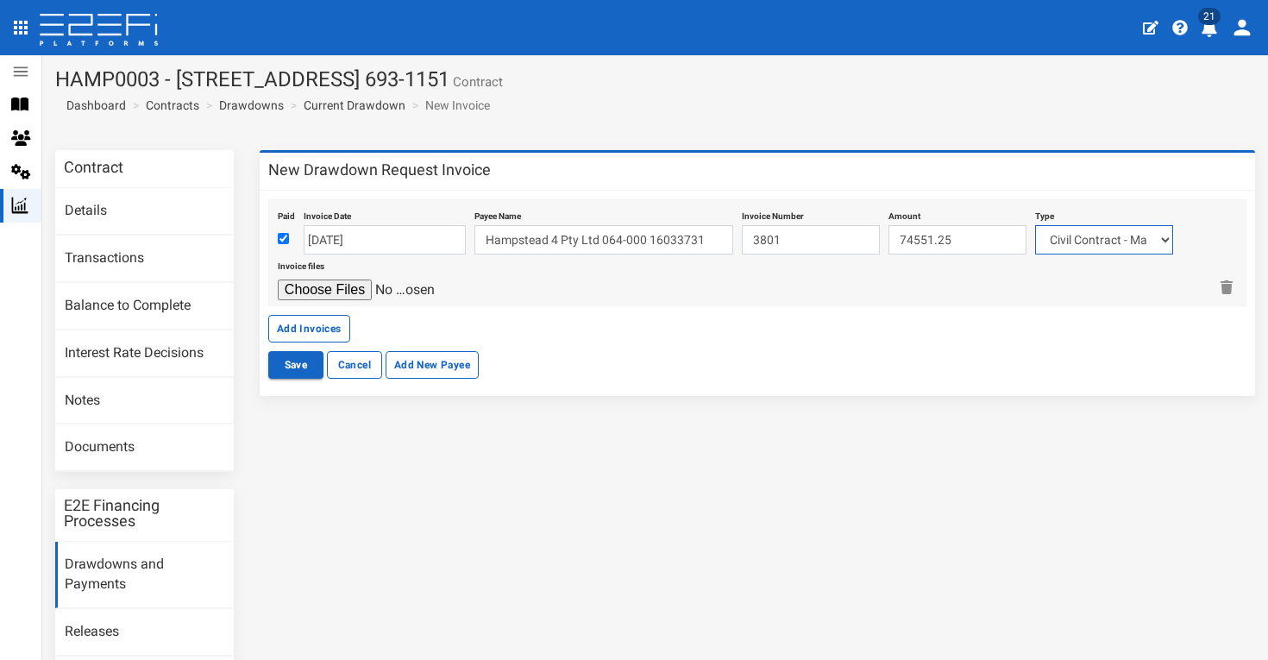
type input "C:\fakepath\Invoice INV-3801.pdf"
click at [295, 362] on button "Save" at bounding box center [295, 365] width 55 height 28
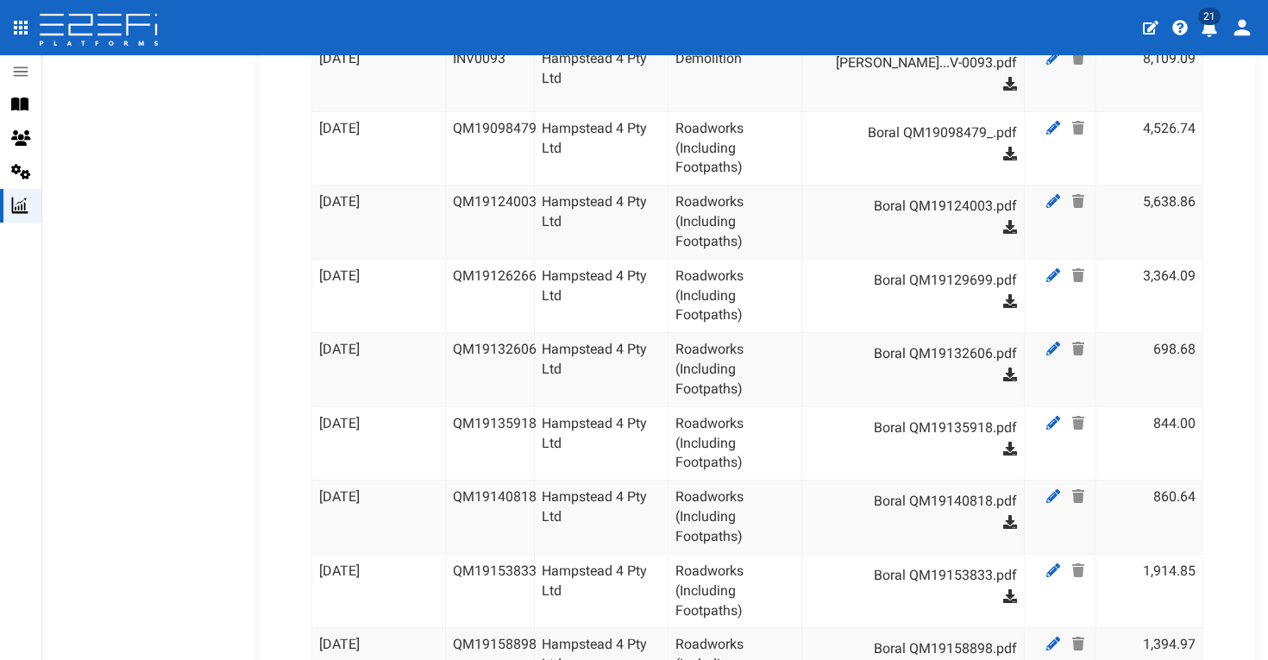
scroll to position [3184, 0]
